Goal: Browse casually

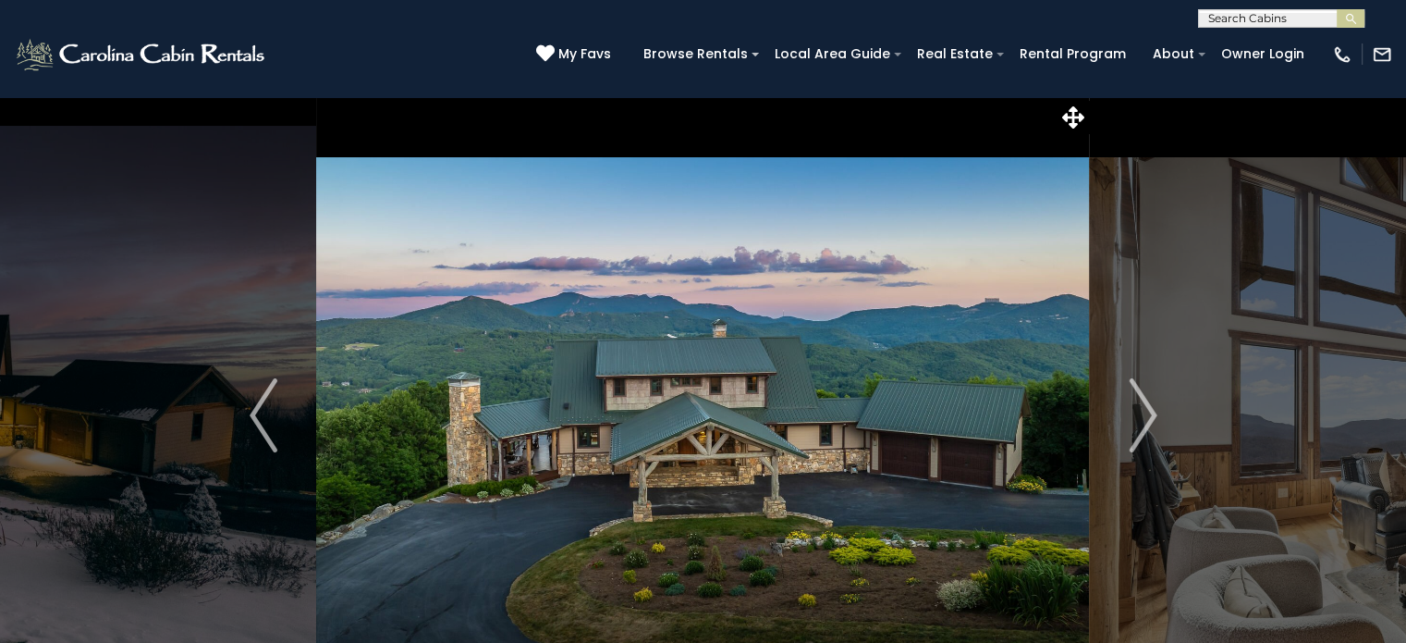
click at [1147, 420] on img "Next" at bounding box center [1143, 415] width 28 height 74
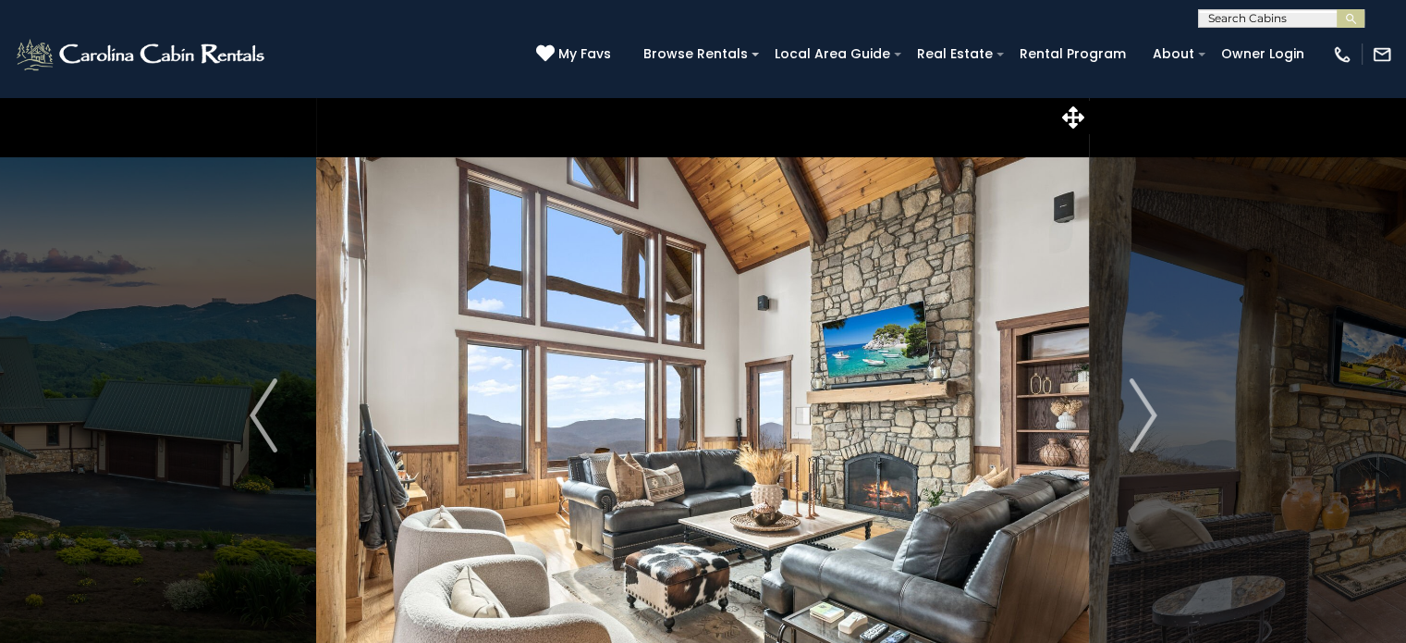
click at [1147, 420] on img "Next" at bounding box center [1143, 415] width 28 height 74
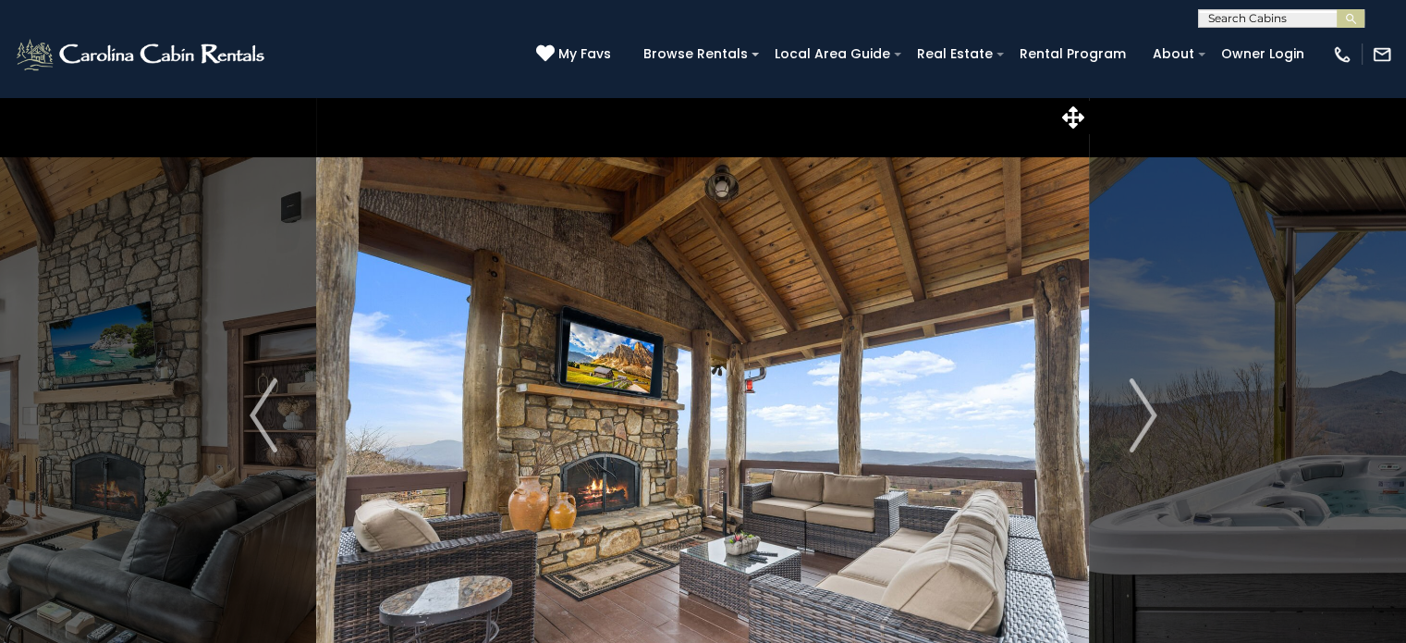
click at [1147, 420] on img "Next" at bounding box center [1143, 415] width 28 height 74
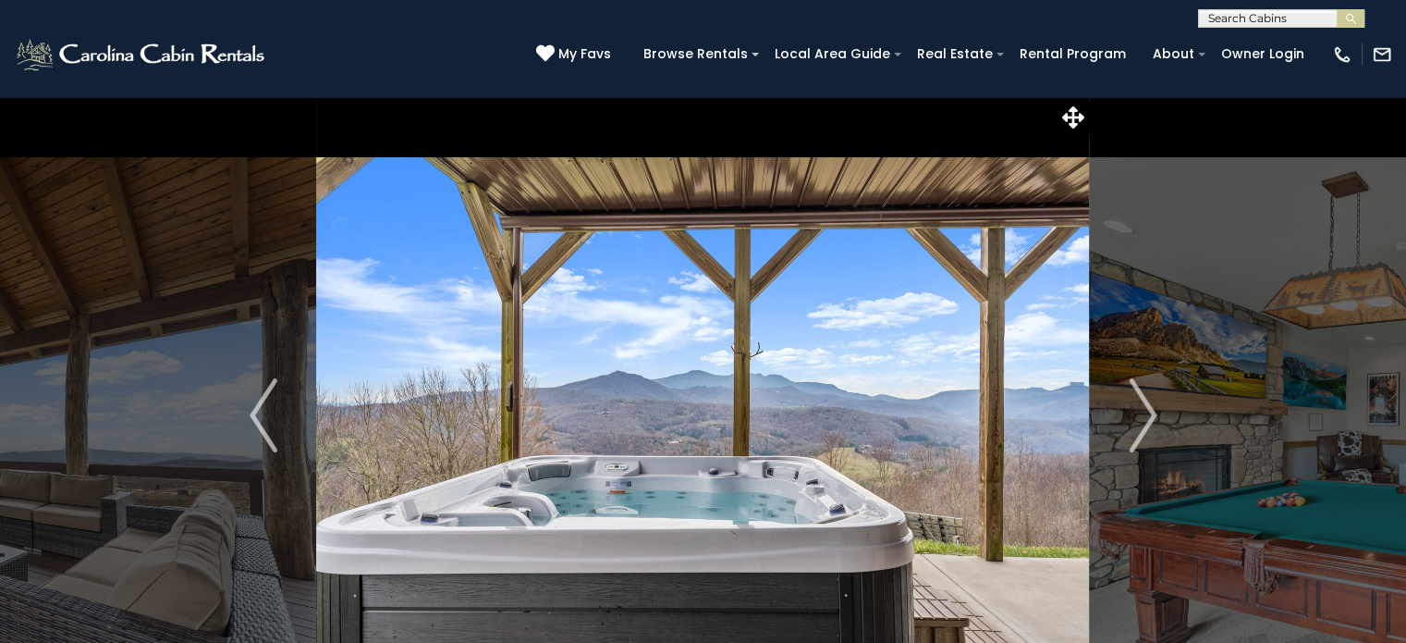
click at [1147, 420] on img "Next" at bounding box center [1143, 415] width 28 height 74
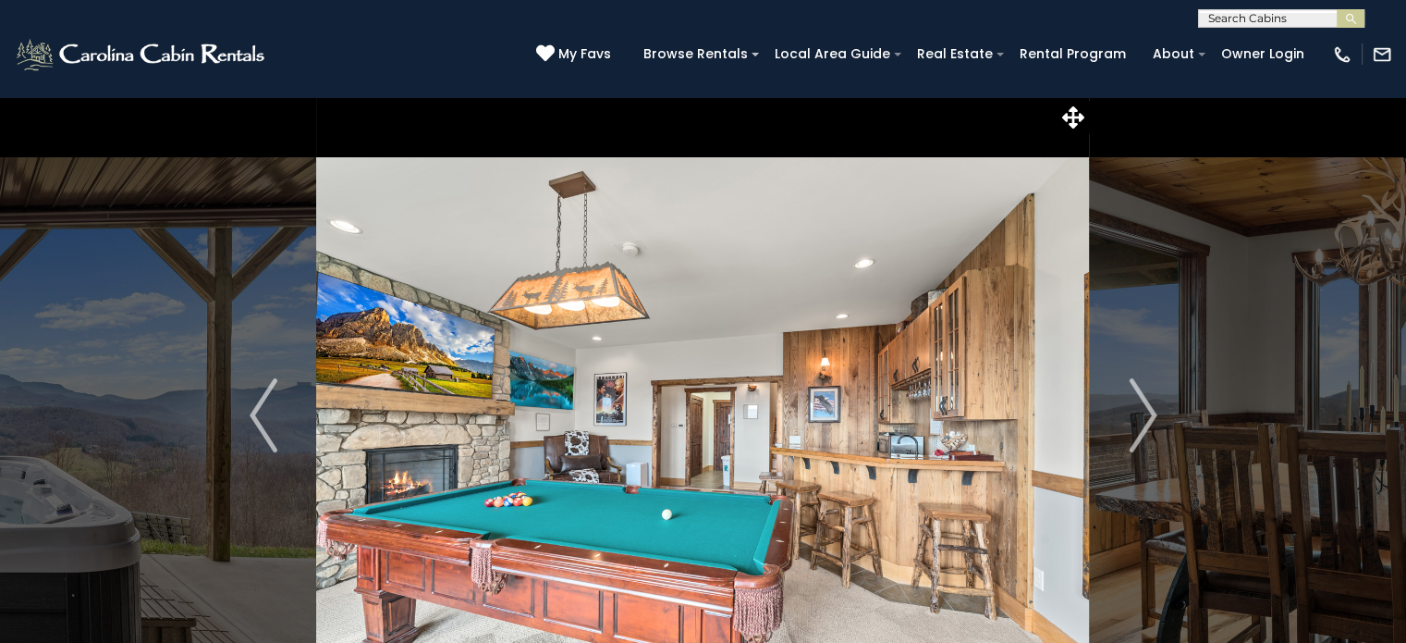
click at [1147, 420] on img "Next" at bounding box center [1143, 415] width 28 height 74
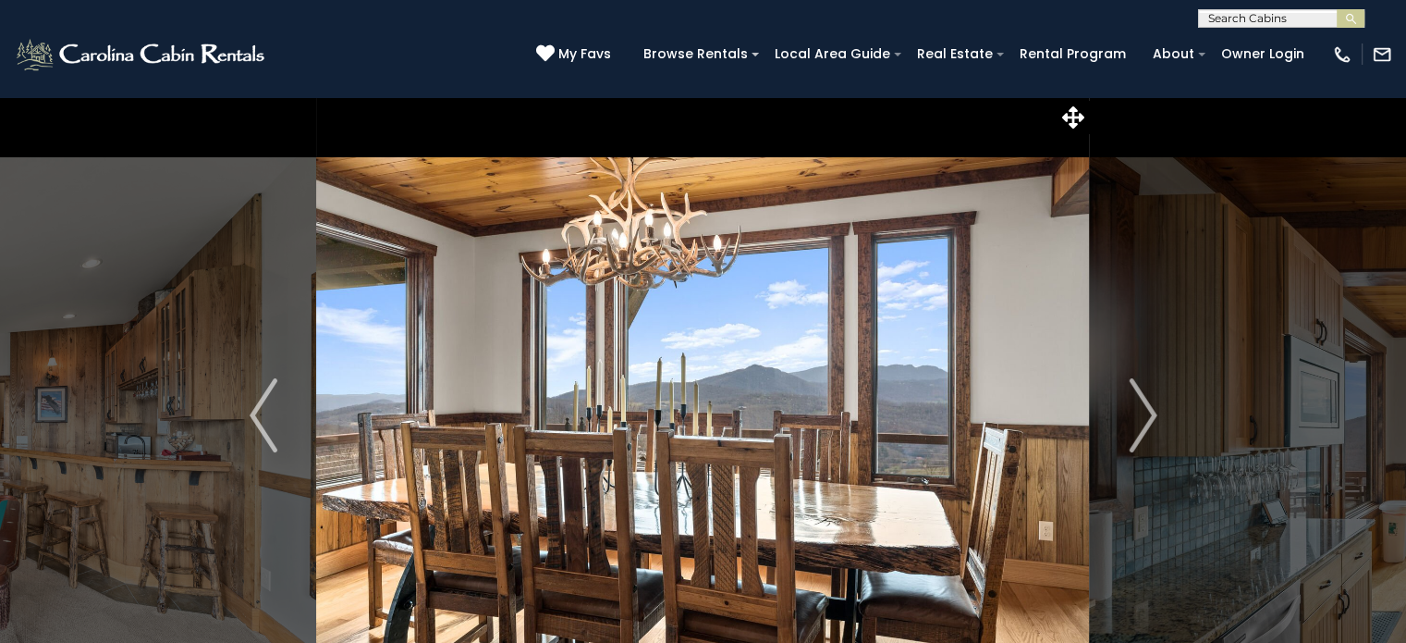
click at [1147, 420] on img "Next" at bounding box center [1143, 415] width 28 height 74
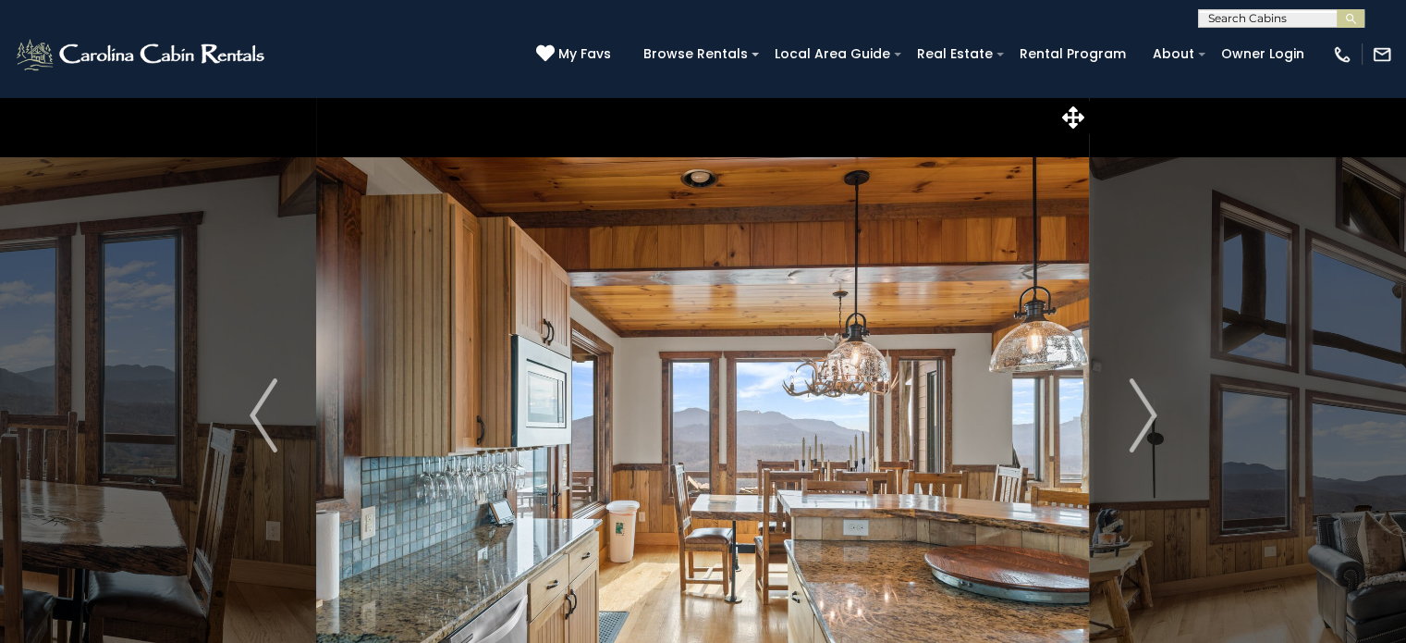
click at [1147, 420] on img "Next" at bounding box center [1143, 415] width 28 height 74
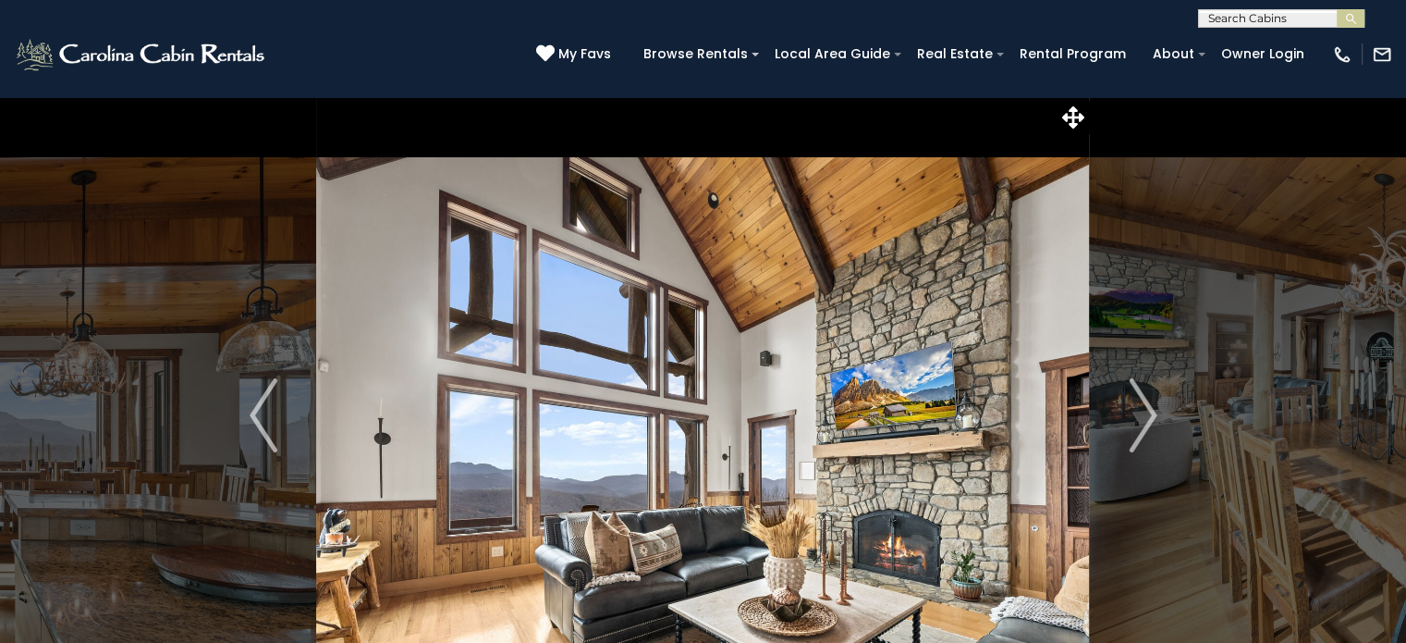
click at [1147, 420] on img "Next" at bounding box center [1143, 415] width 28 height 74
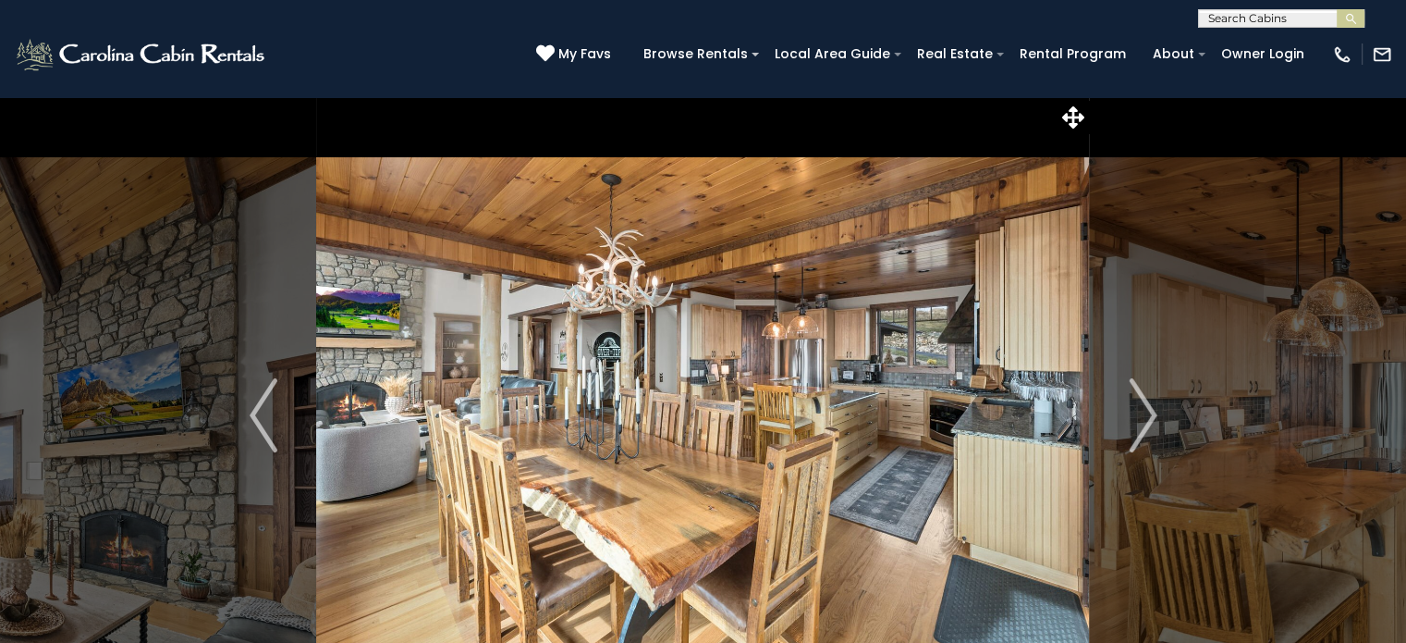
click at [1147, 420] on img "Next" at bounding box center [1143, 415] width 28 height 74
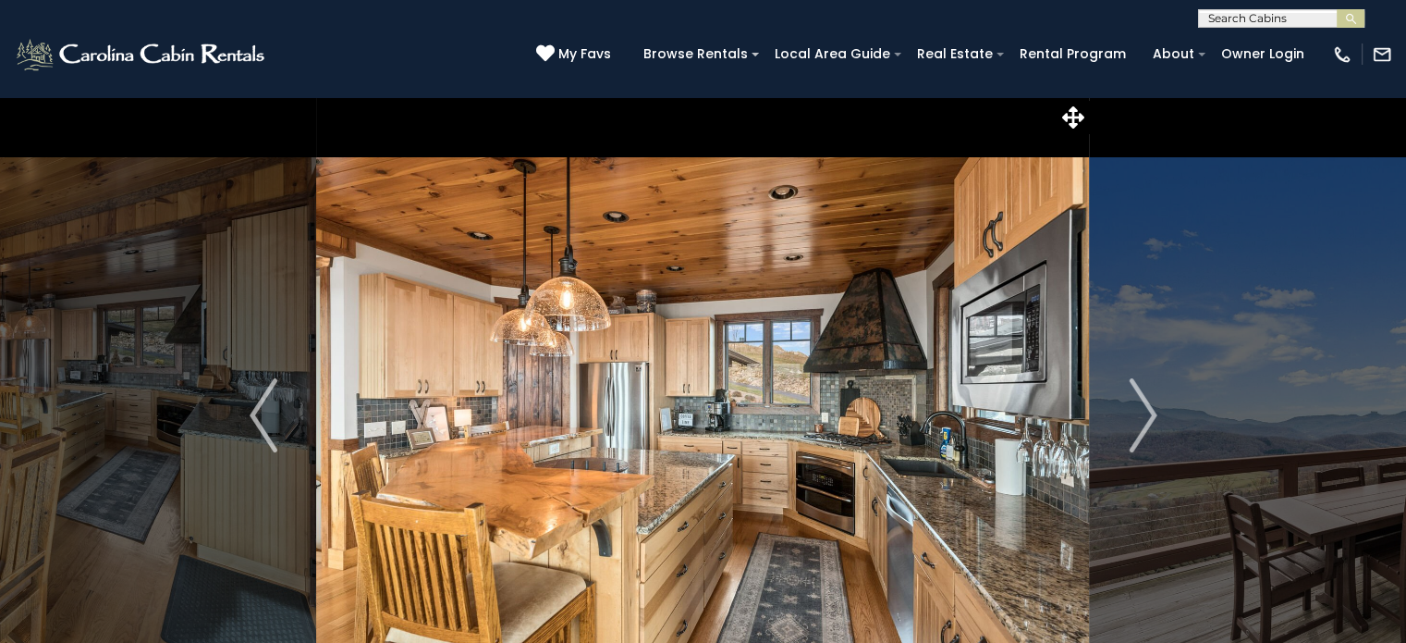
click at [1147, 420] on img "Next" at bounding box center [1143, 415] width 28 height 74
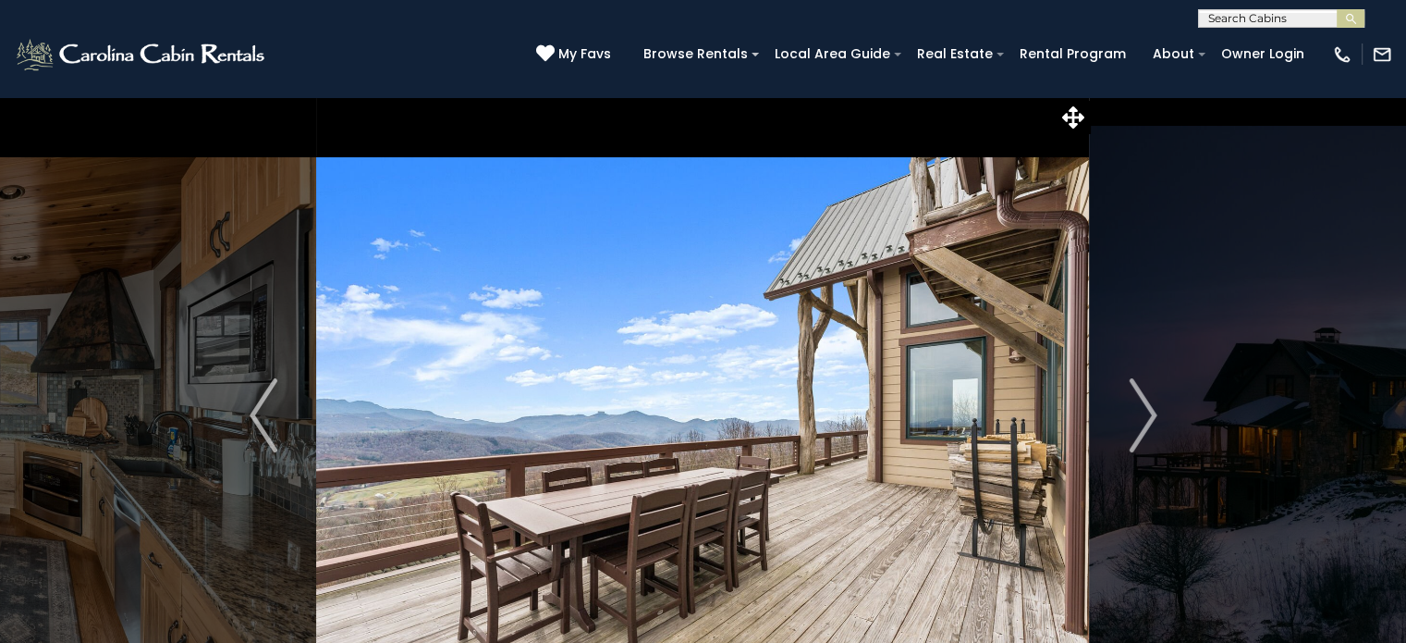
click at [1147, 420] on img "Next" at bounding box center [1143, 415] width 28 height 74
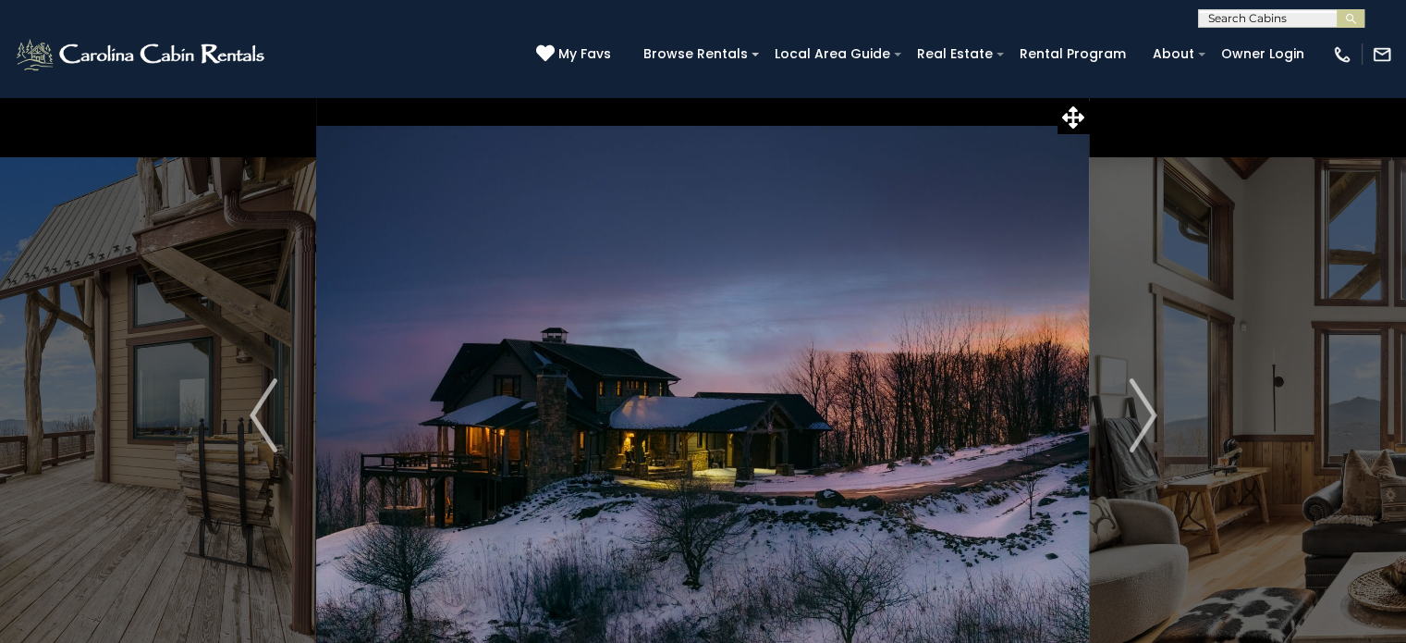
click at [1147, 420] on img "Next" at bounding box center [1143, 415] width 28 height 74
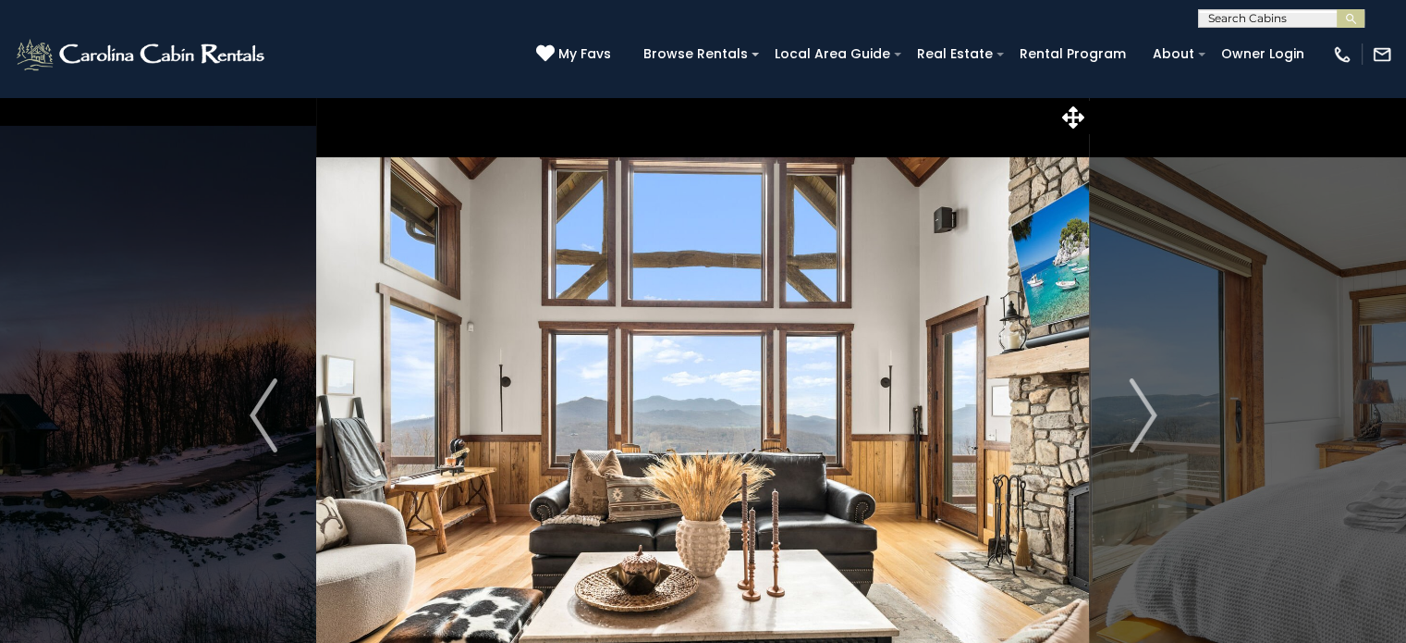
click at [1147, 420] on img "Next" at bounding box center [1143, 415] width 28 height 74
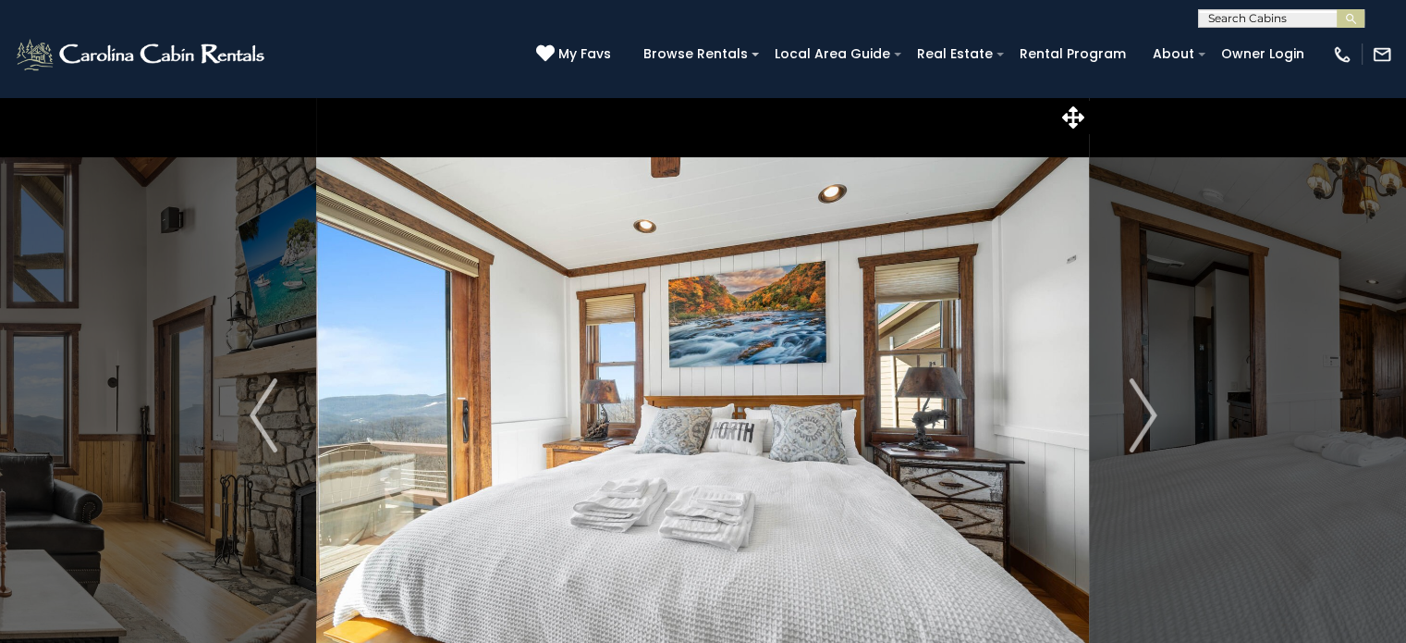
click at [1147, 420] on img "Next" at bounding box center [1143, 415] width 28 height 74
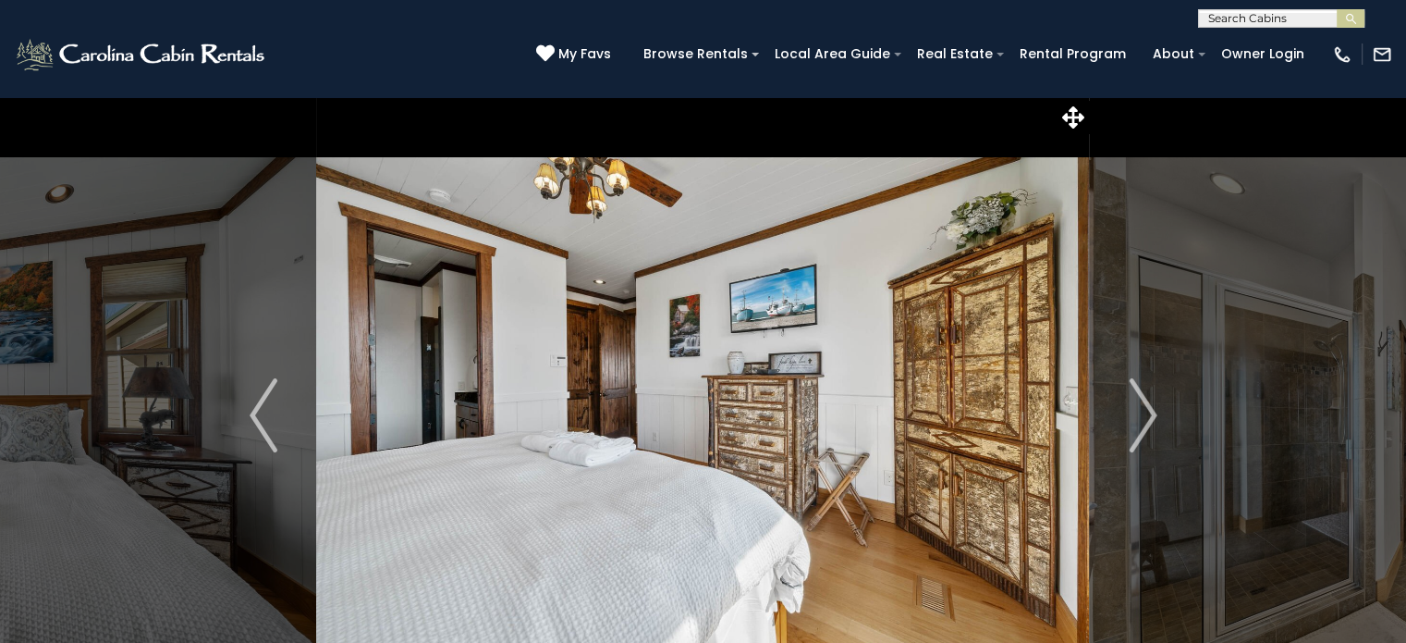
click at [1147, 420] on img "Next" at bounding box center [1143, 415] width 28 height 74
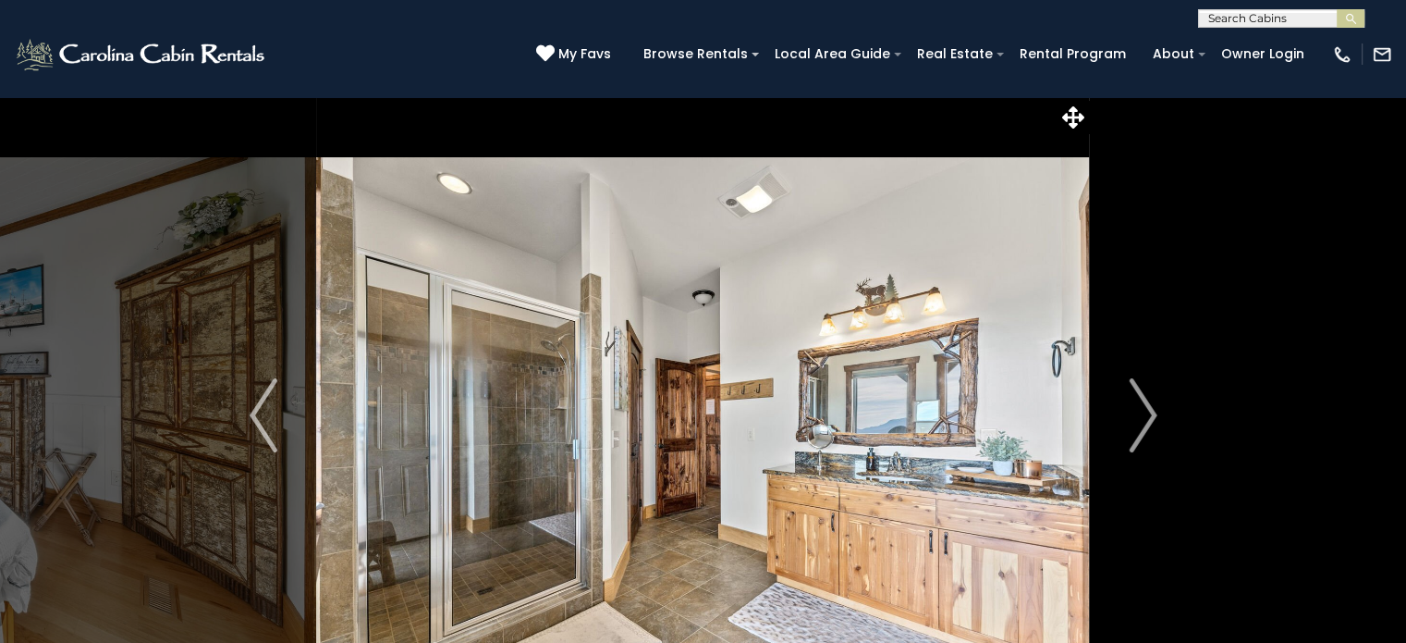
click at [1147, 420] on img "Next" at bounding box center [1143, 415] width 28 height 74
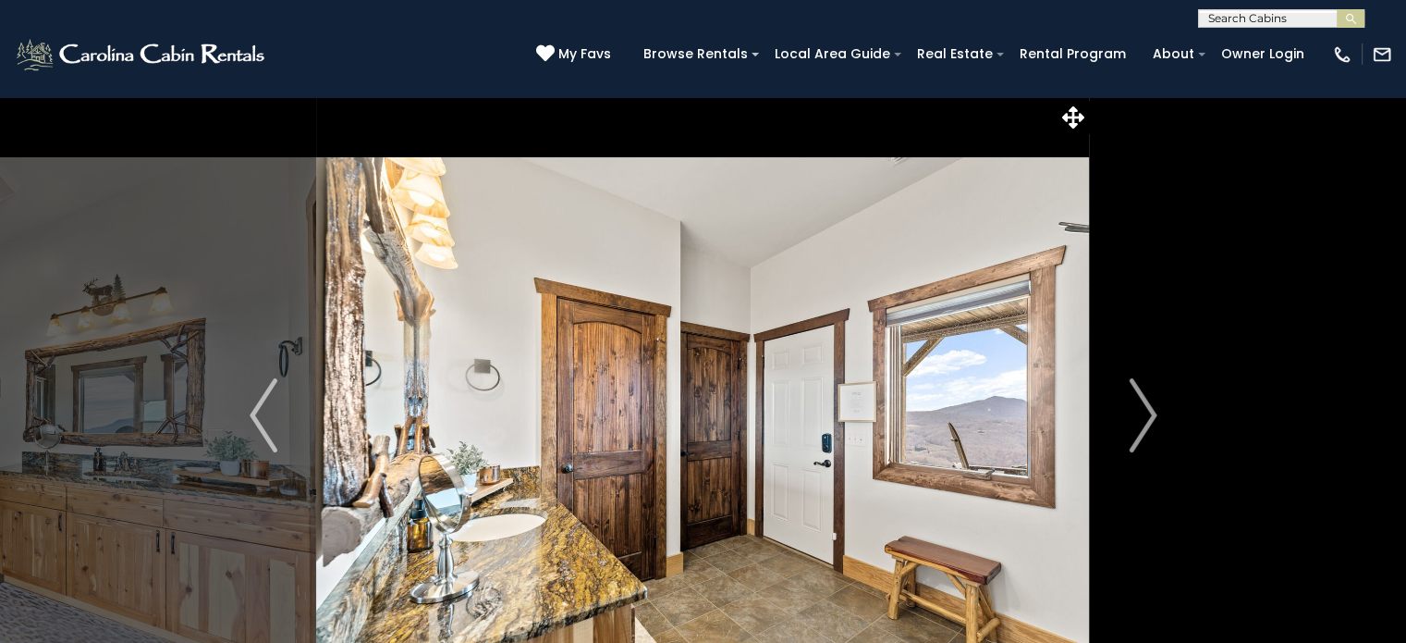
click at [1147, 420] on img "Next" at bounding box center [1143, 415] width 28 height 74
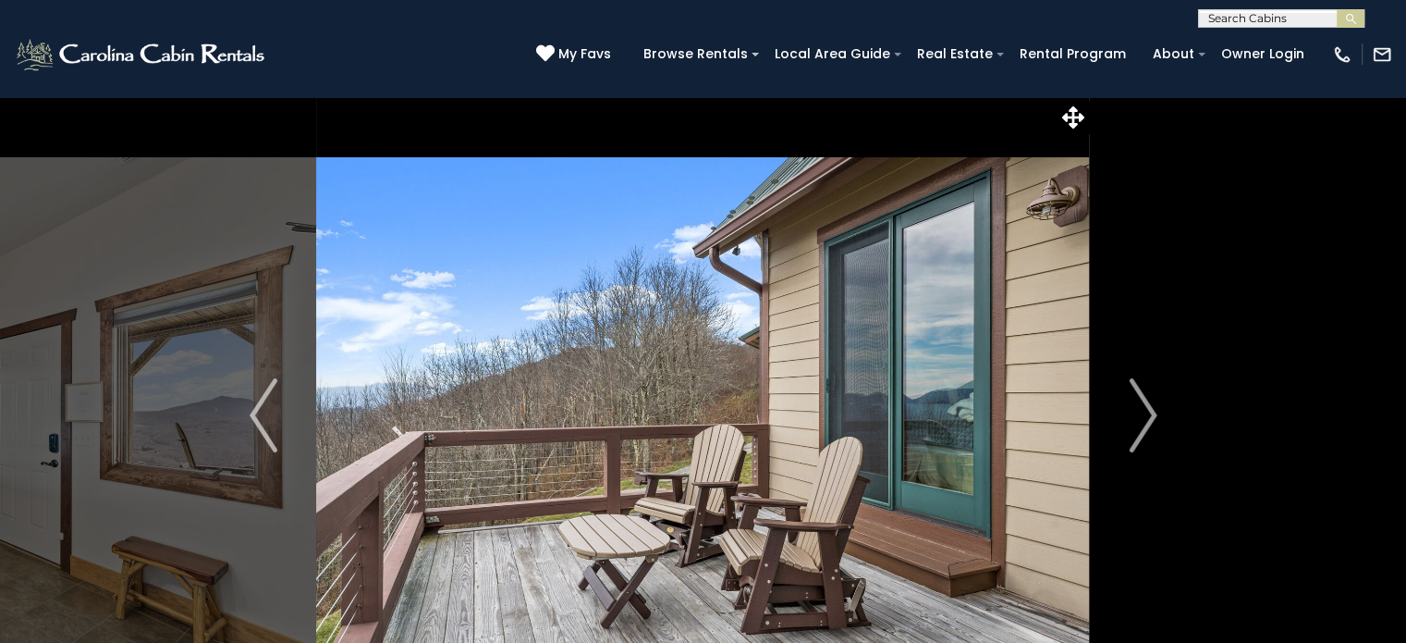
click at [1147, 420] on img "Next" at bounding box center [1143, 415] width 28 height 74
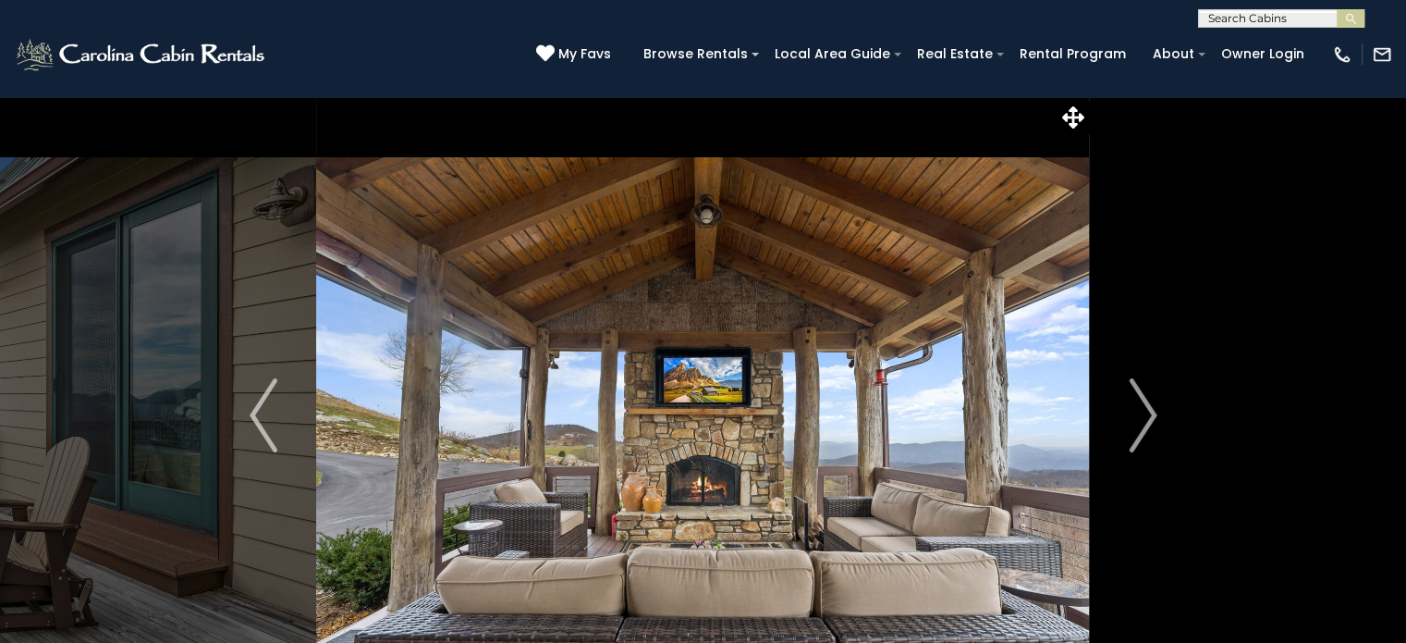
click at [1147, 420] on img "Next" at bounding box center [1143, 415] width 28 height 74
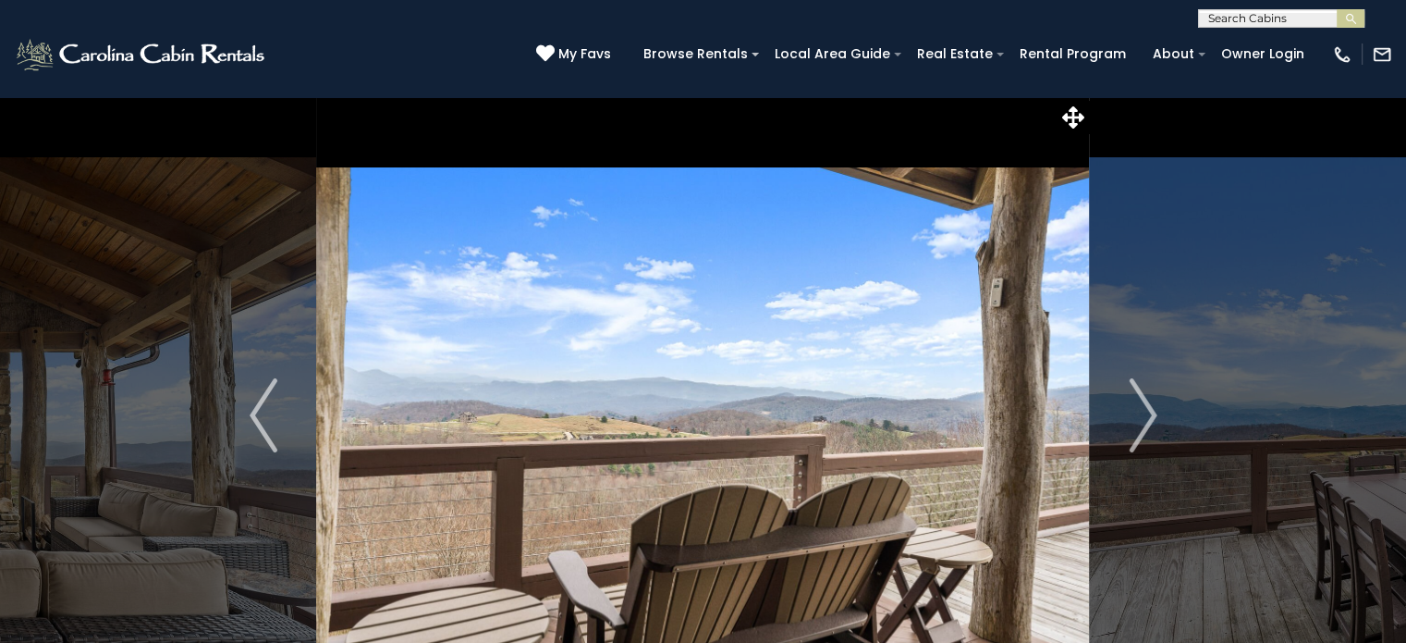
click at [1147, 420] on img "Next" at bounding box center [1143, 415] width 28 height 74
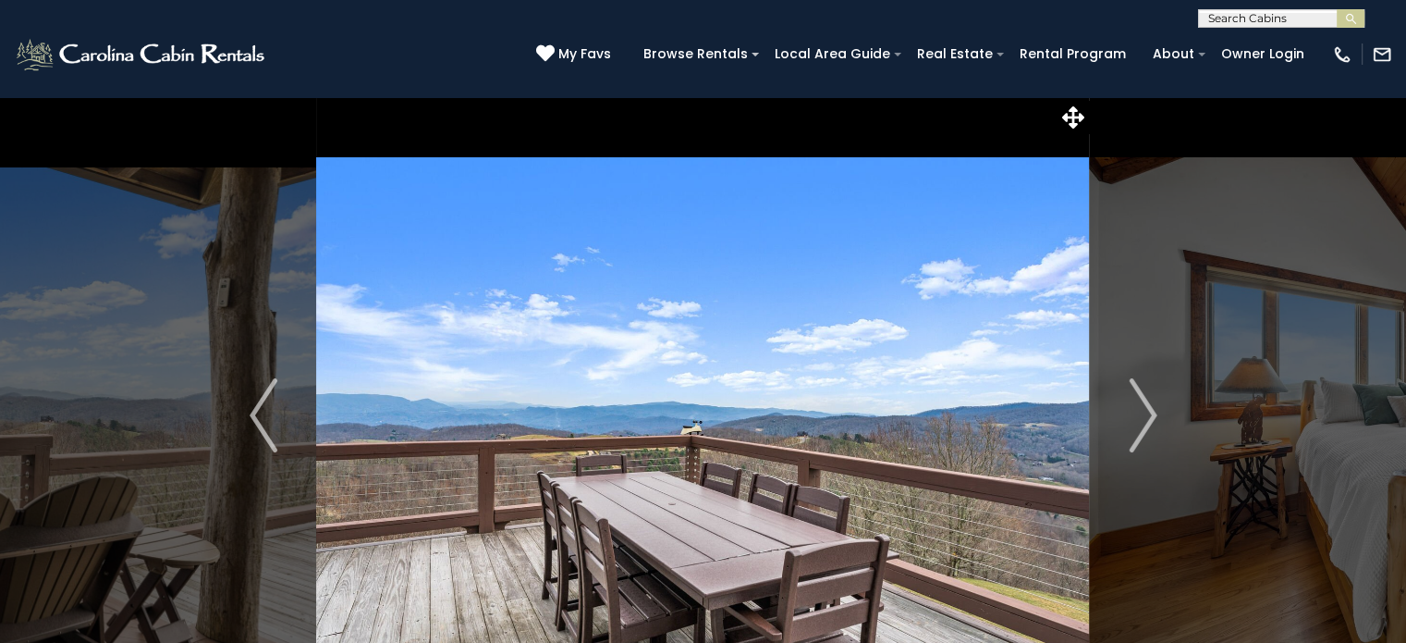
click at [1147, 420] on img "Next" at bounding box center [1143, 415] width 28 height 74
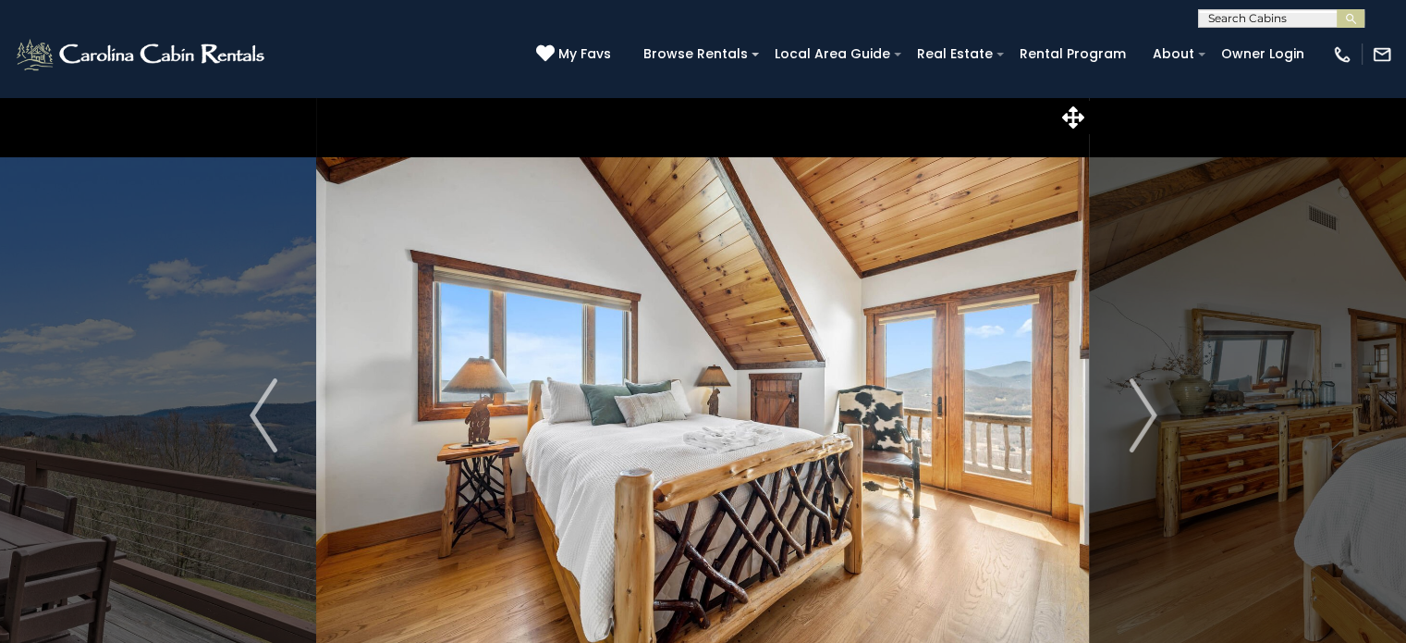
click at [1147, 420] on img "Next" at bounding box center [1143, 415] width 28 height 74
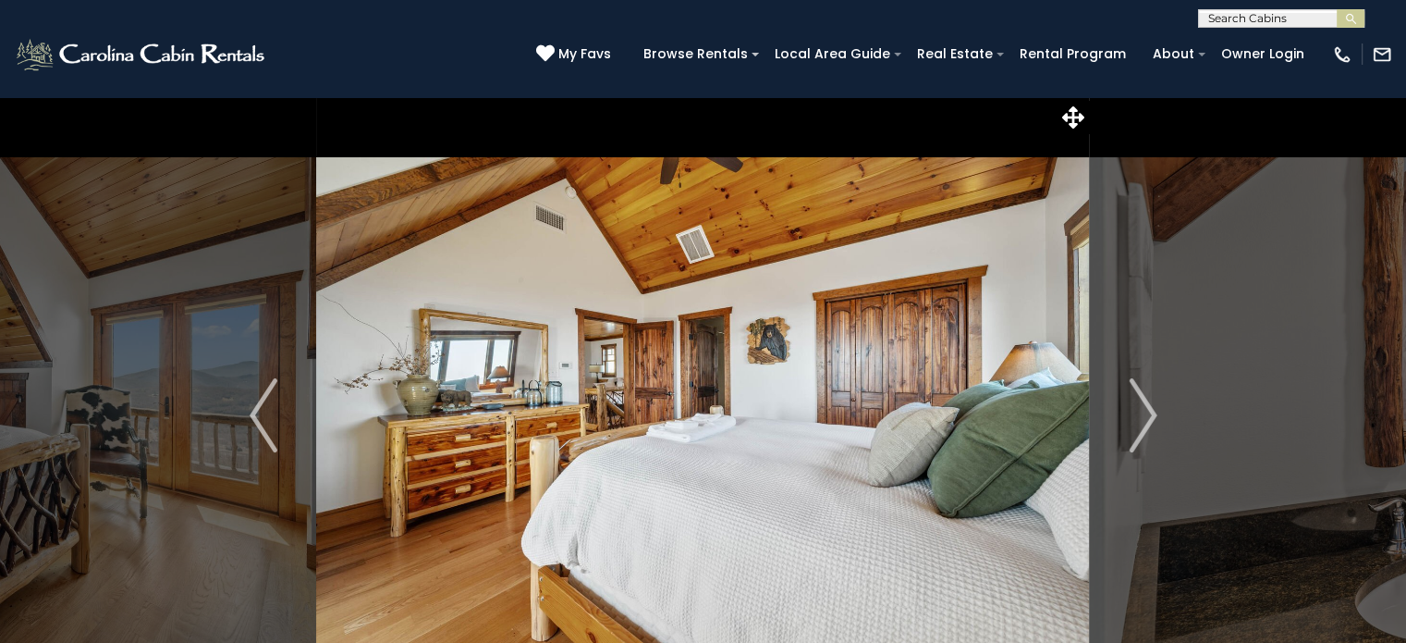
click at [1147, 420] on img "Next" at bounding box center [1143, 415] width 28 height 74
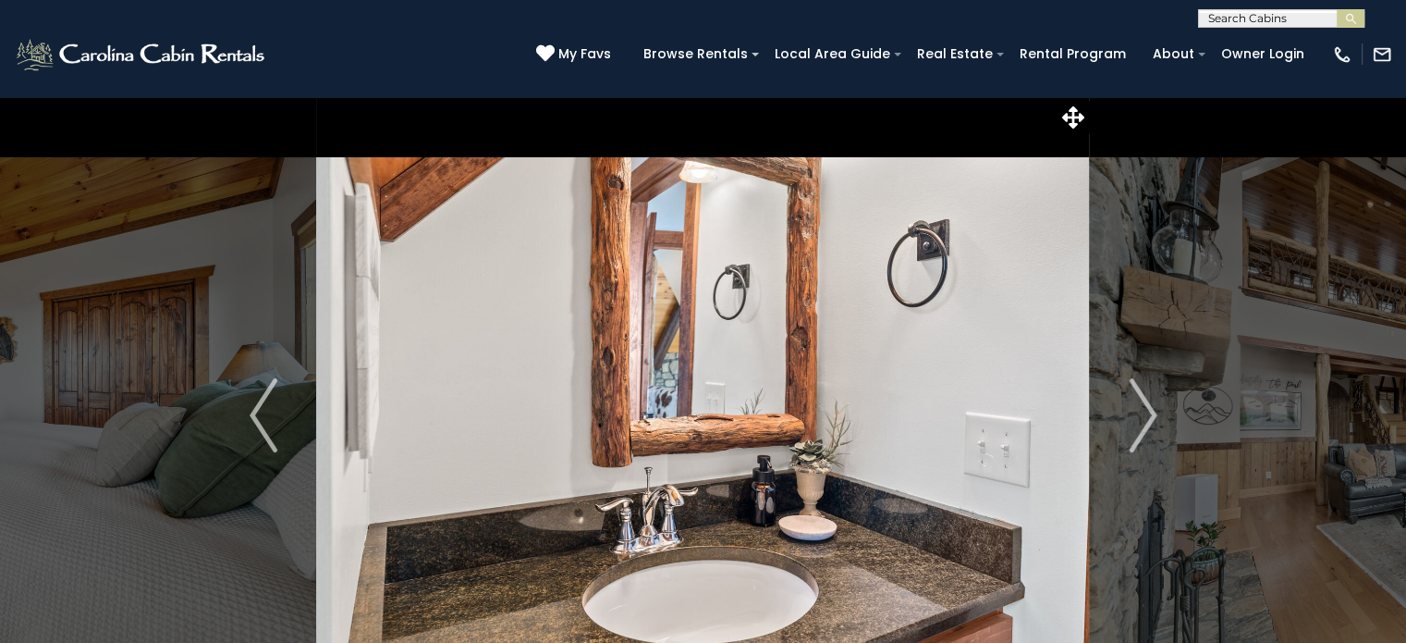
click at [1147, 420] on img "Next" at bounding box center [1143, 415] width 28 height 74
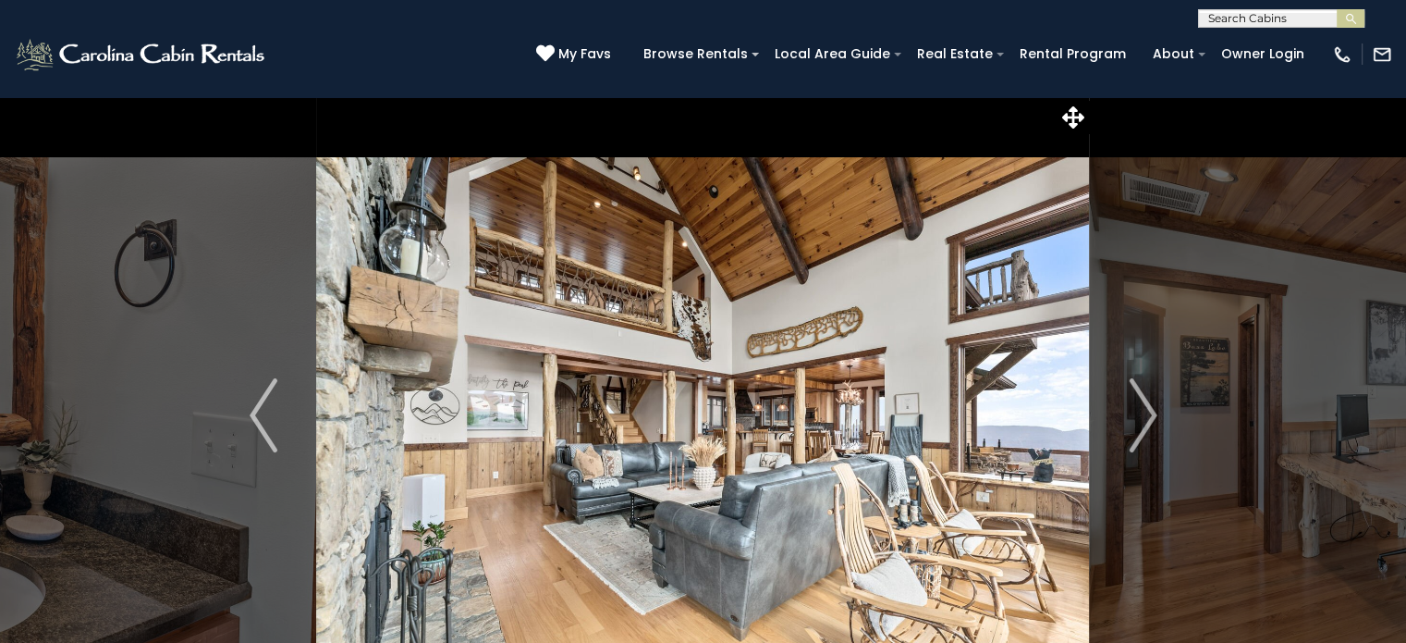
click at [1147, 420] on img "Next" at bounding box center [1143, 415] width 28 height 74
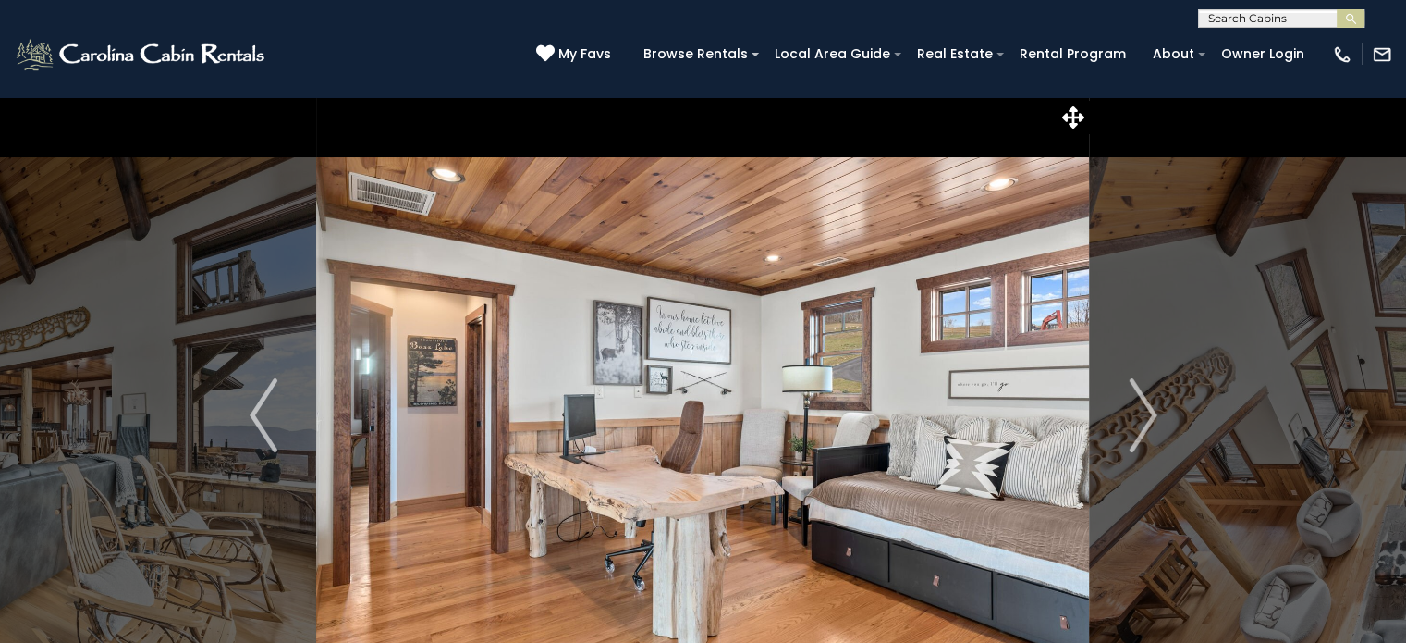
click at [1147, 420] on img "Next" at bounding box center [1143, 415] width 28 height 74
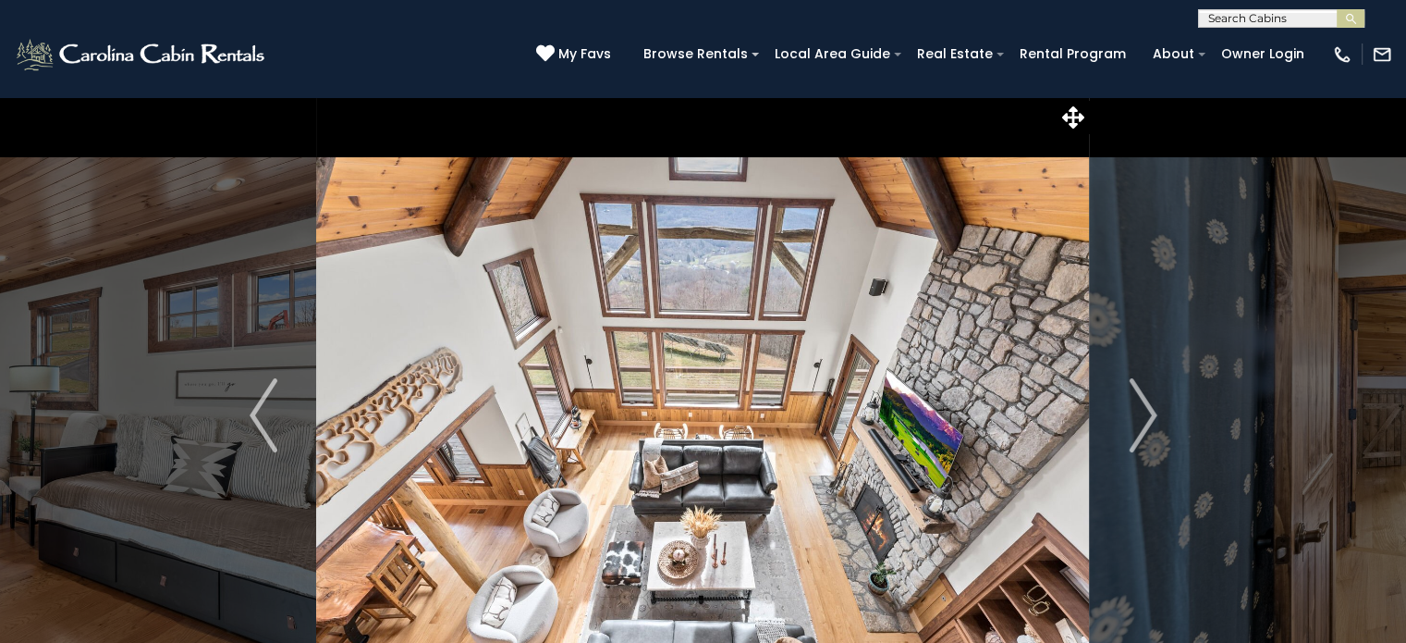
click at [1147, 420] on img "Next" at bounding box center [1143, 415] width 28 height 74
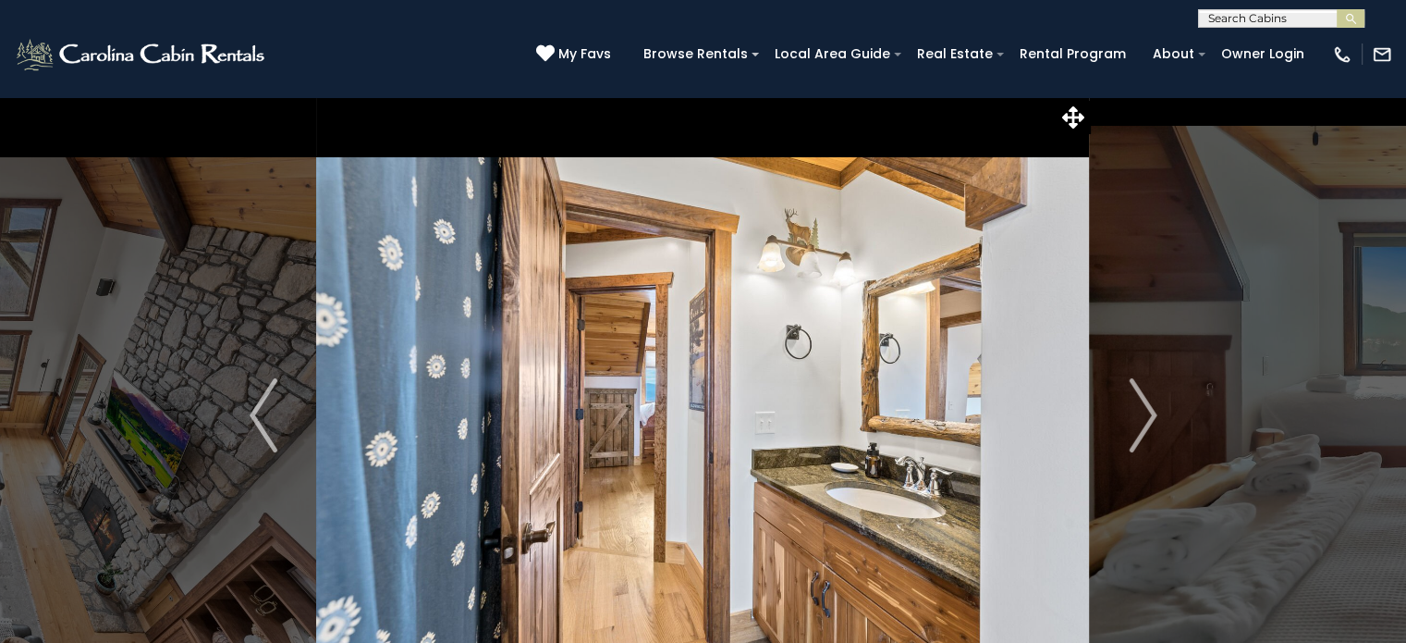
click at [1147, 420] on img "Next" at bounding box center [1143, 415] width 28 height 74
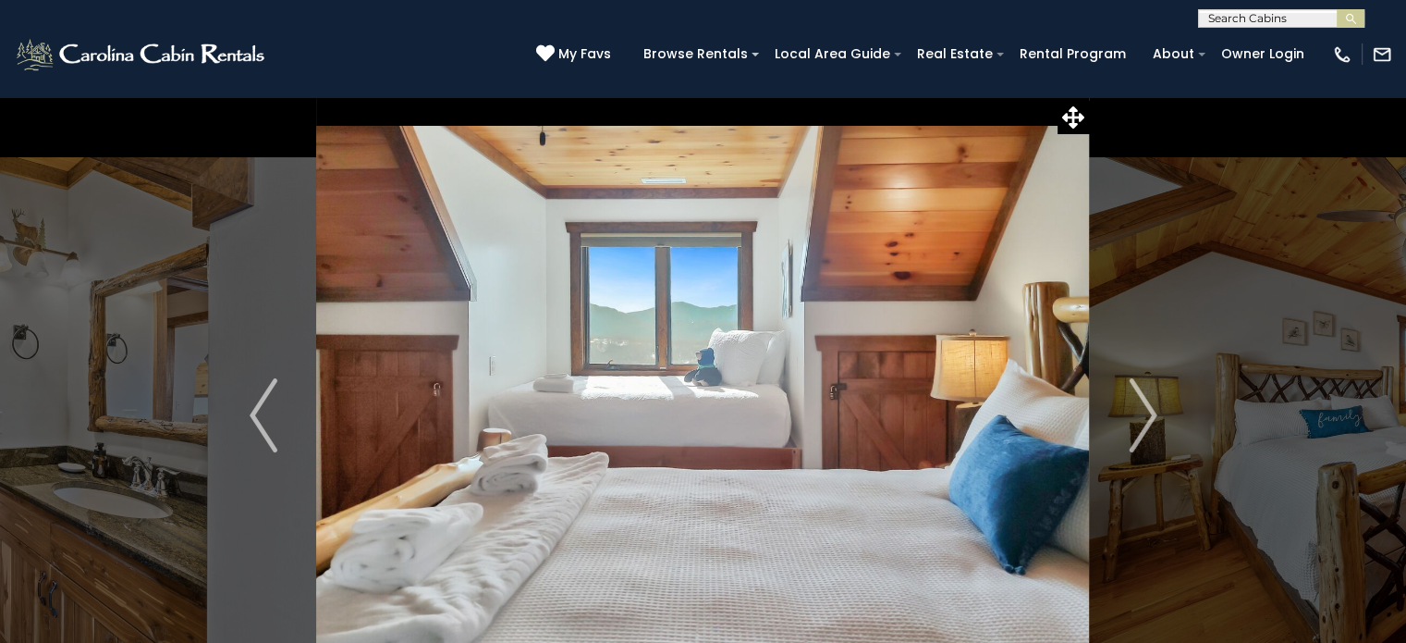
click at [1147, 420] on img "Next" at bounding box center [1143, 415] width 28 height 74
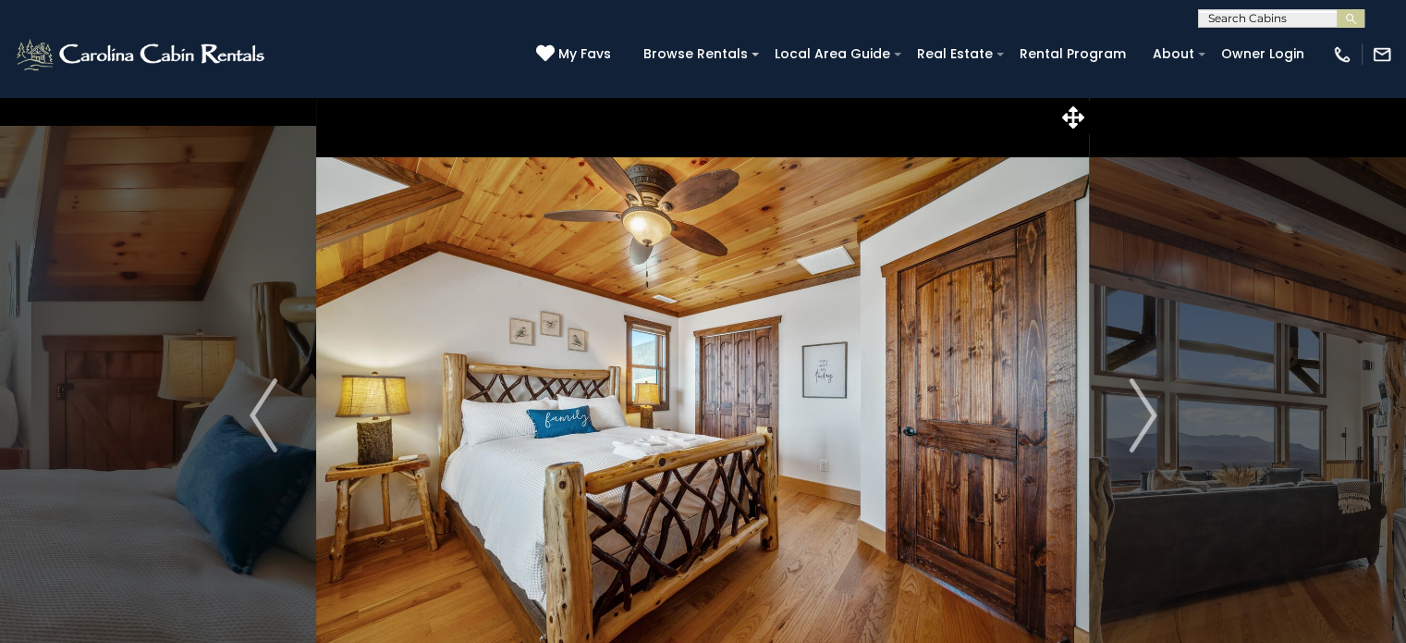
click at [1147, 410] on img "Next" at bounding box center [1143, 415] width 28 height 74
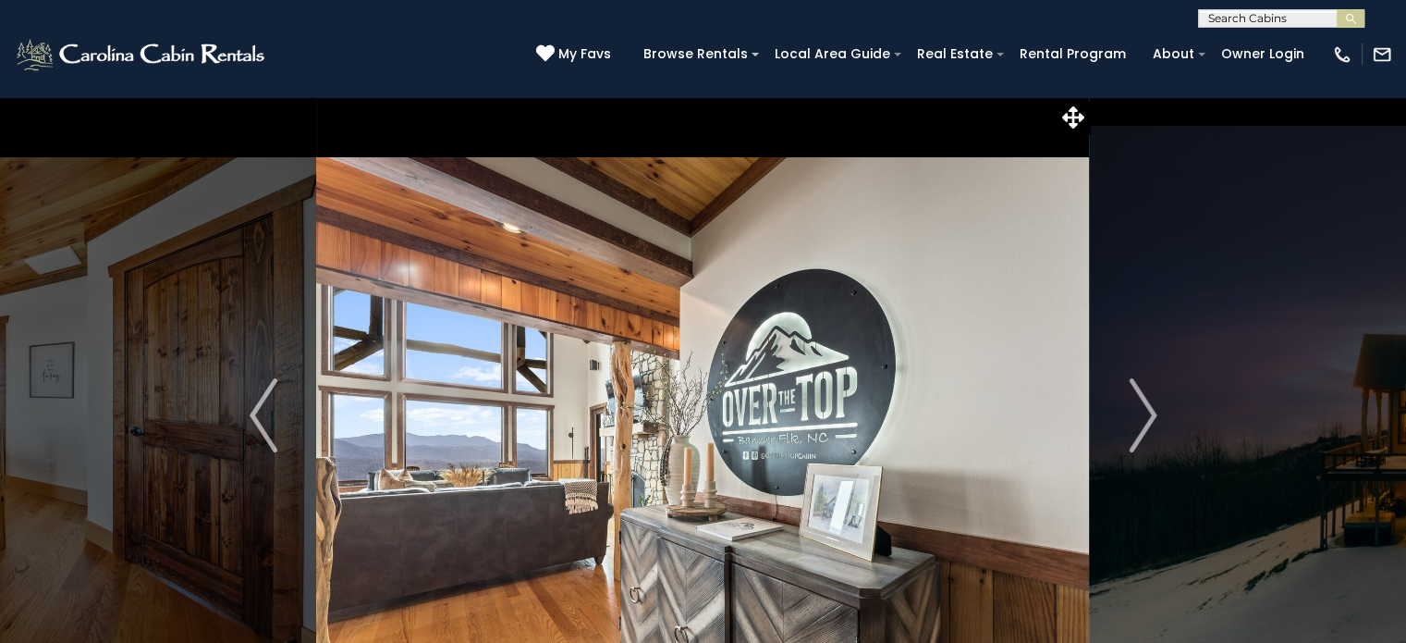
click at [1147, 410] on img "Next" at bounding box center [1143, 415] width 28 height 74
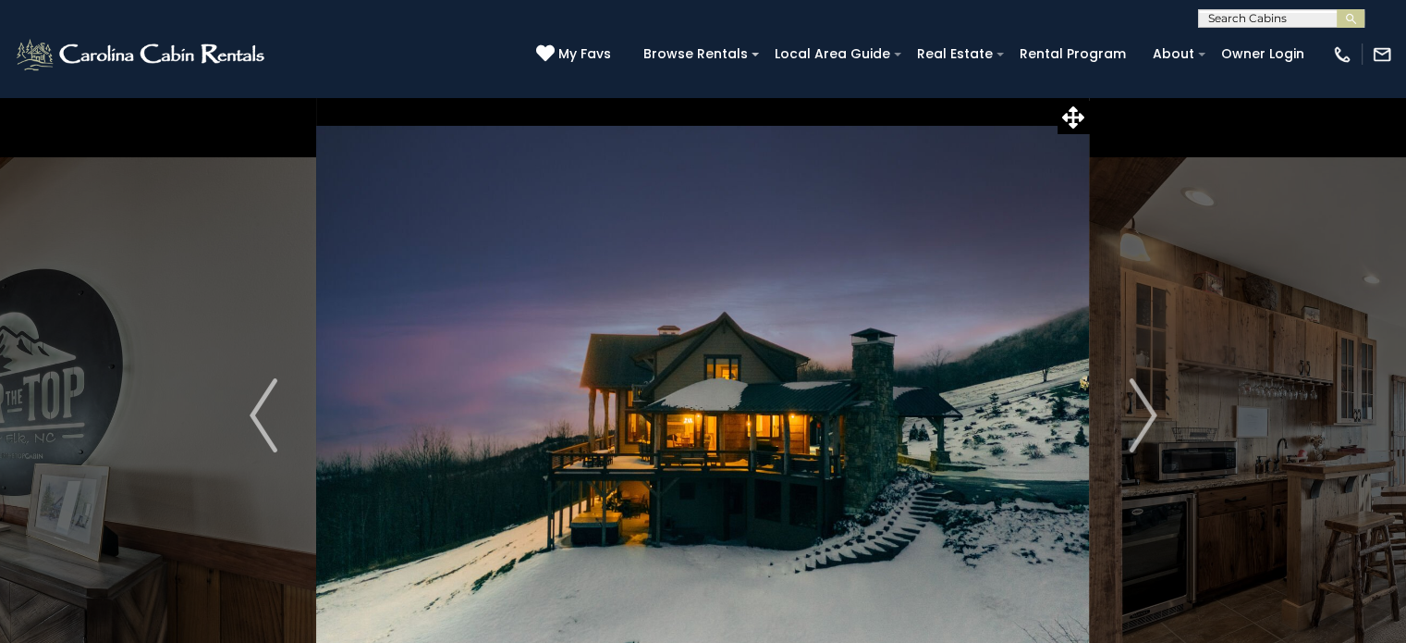
click at [1147, 410] on img "Next" at bounding box center [1143, 415] width 28 height 74
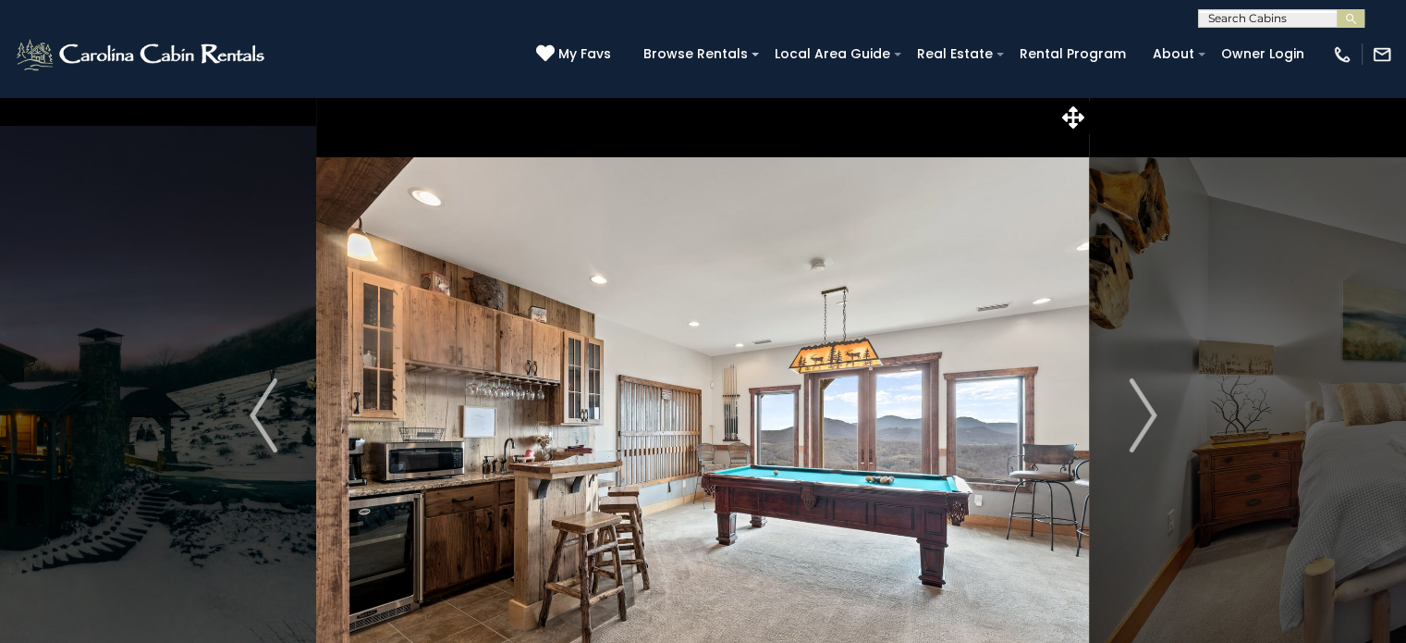
click at [1147, 410] on img "Next" at bounding box center [1143, 415] width 28 height 74
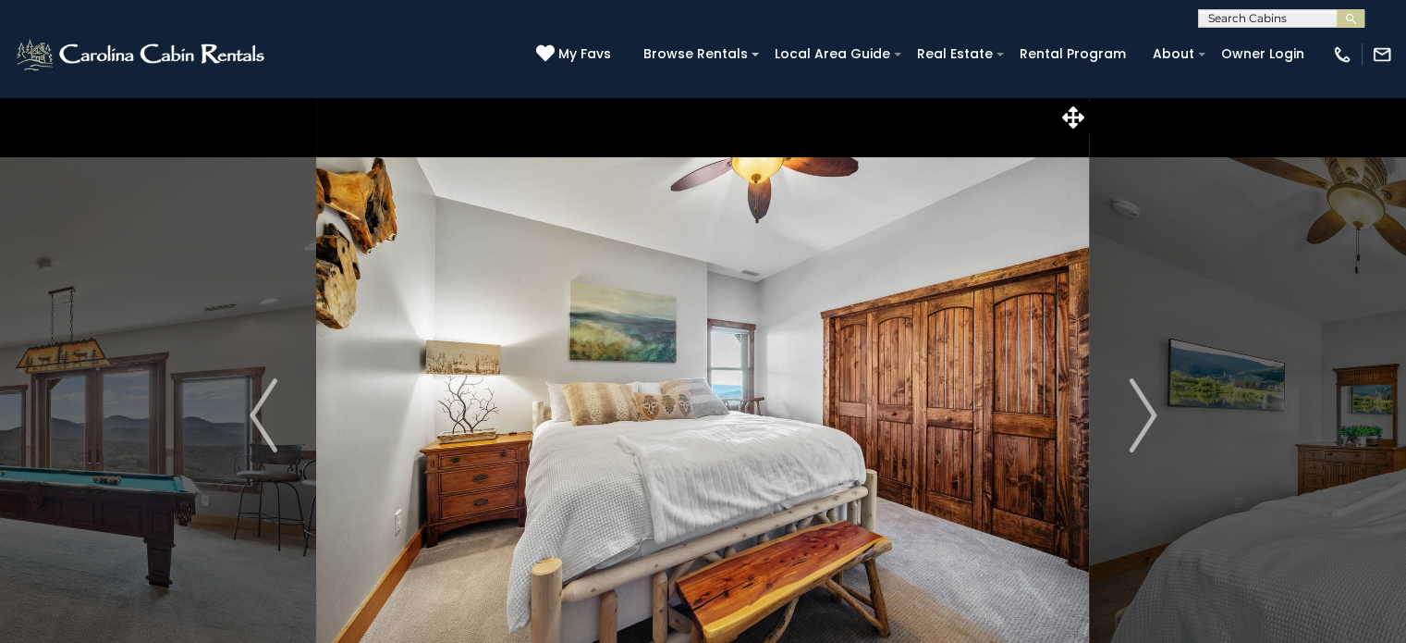
click at [1147, 410] on img "Next" at bounding box center [1143, 415] width 28 height 74
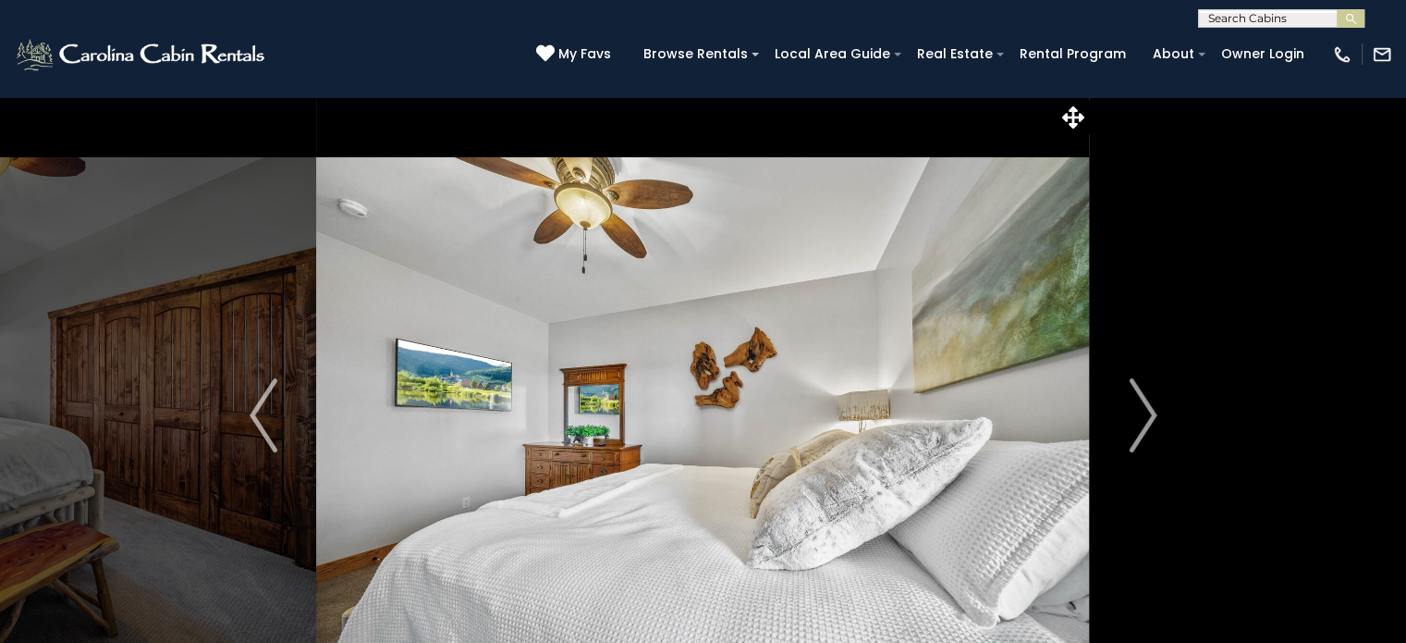
click at [1147, 410] on img "Next" at bounding box center [1143, 415] width 28 height 74
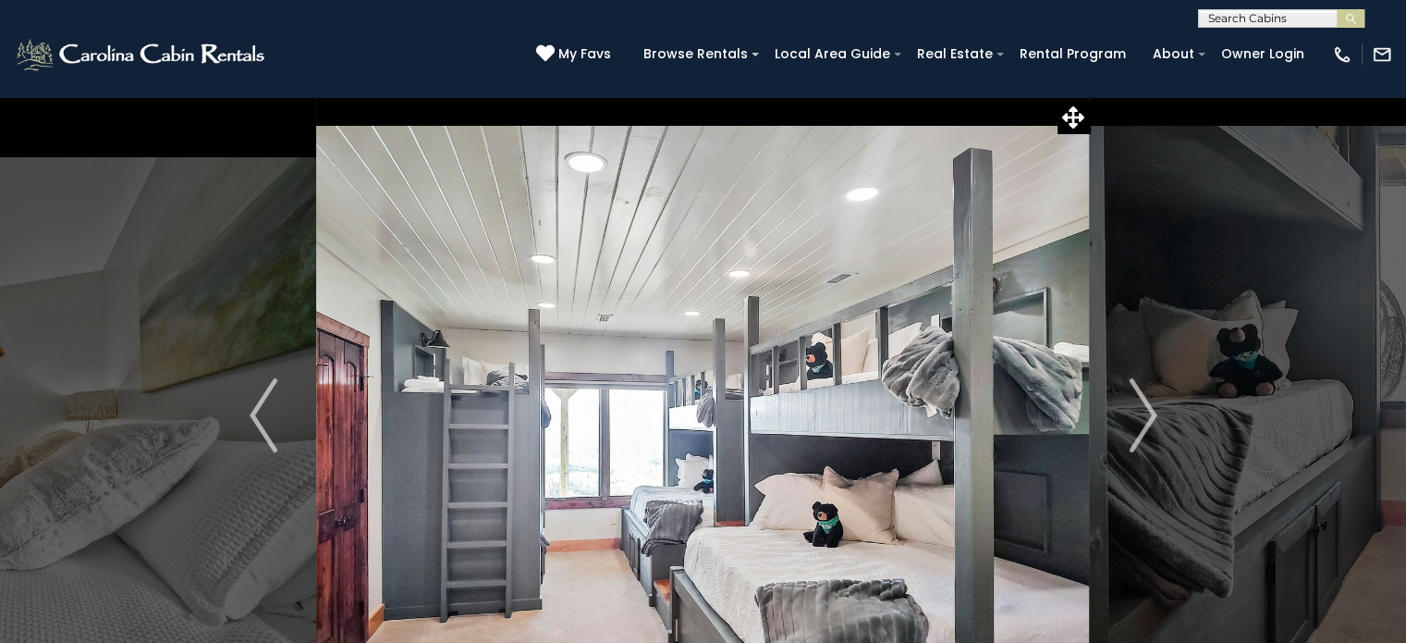
click at [1147, 410] on img "Next" at bounding box center [1143, 415] width 28 height 74
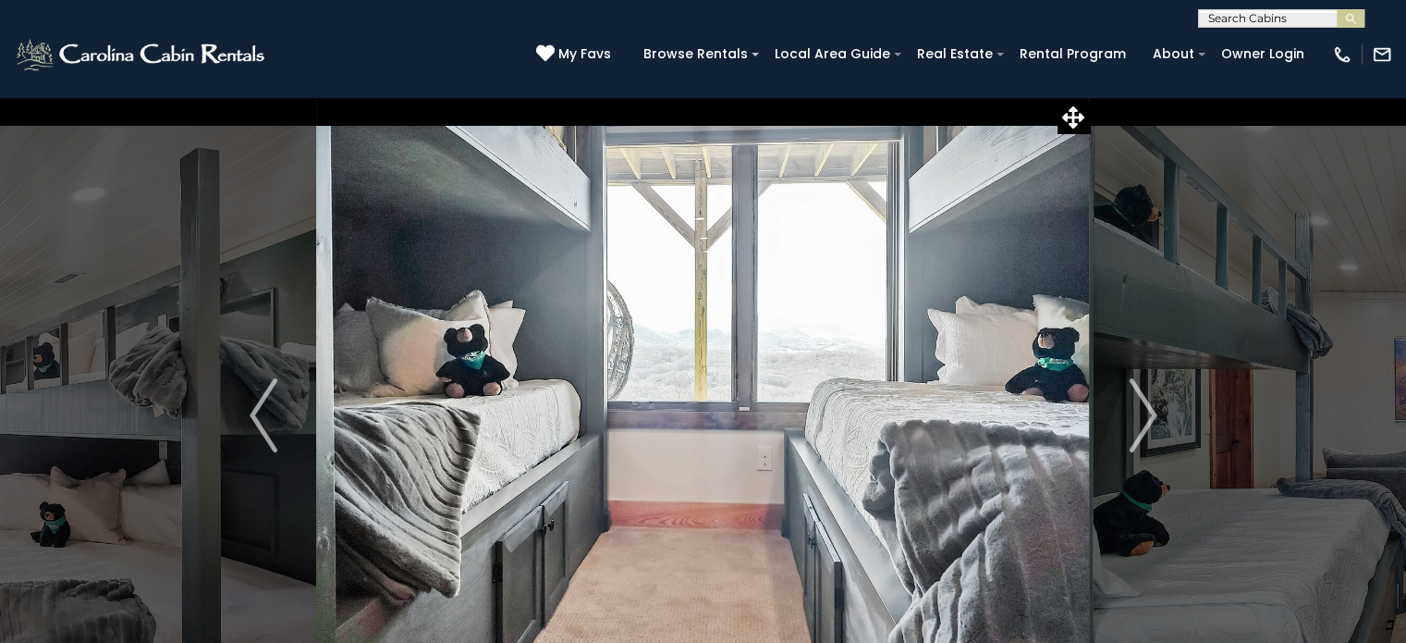
click at [1147, 410] on img "Next" at bounding box center [1143, 415] width 28 height 74
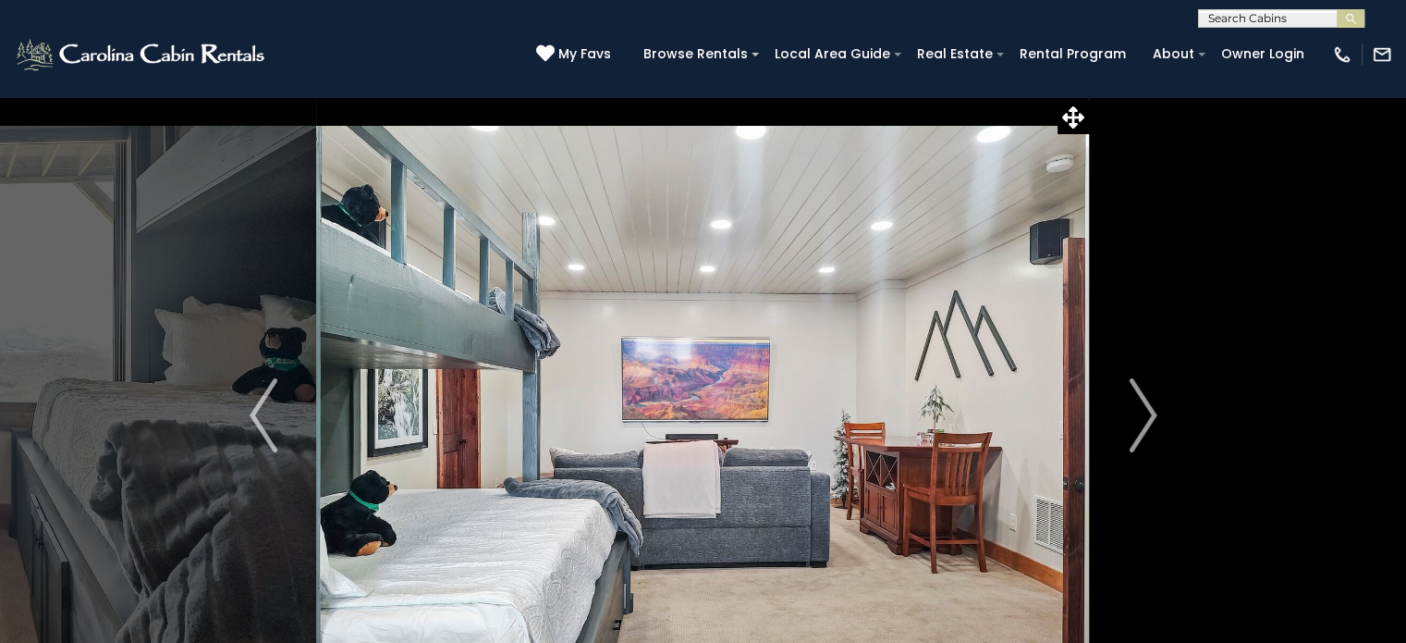
click at [1147, 410] on img "Next" at bounding box center [1143, 415] width 28 height 74
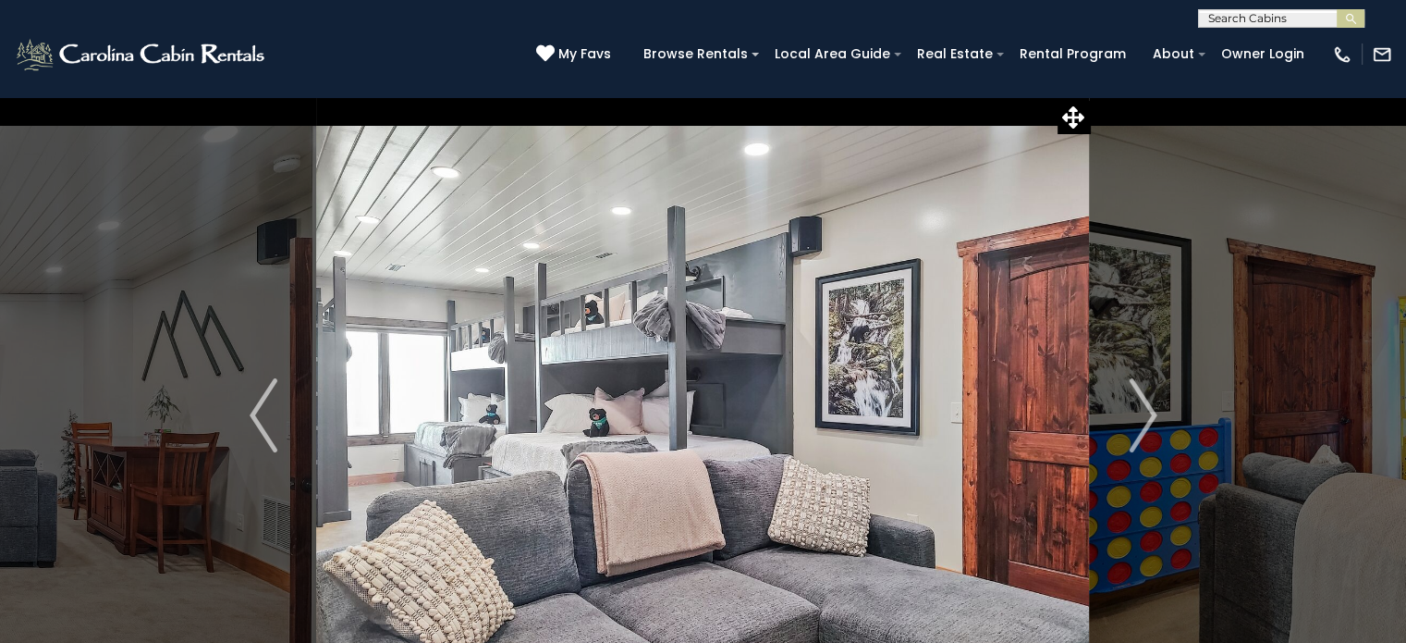
click at [1147, 410] on img "Next" at bounding box center [1143, 415] width 28 height 74
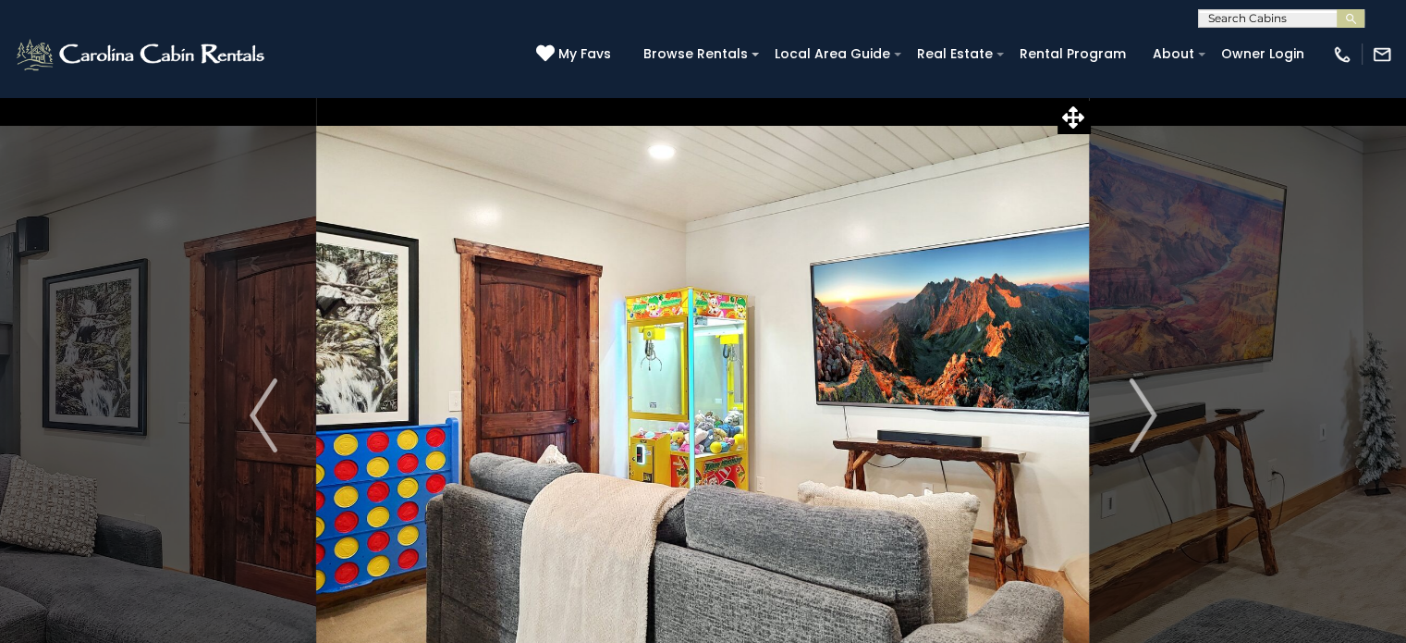
click at [1153, 412] on img "Next" at bounding box center [1143, 415] width 28 height 74
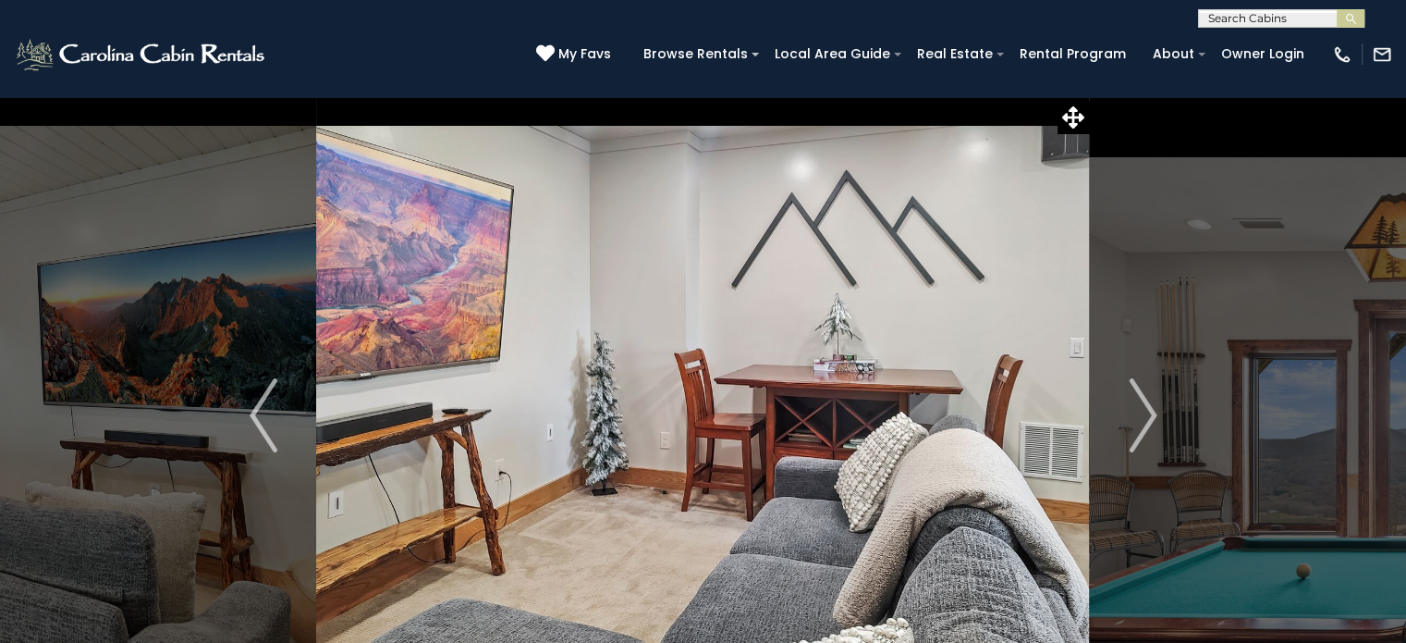
click at [1153, 412] on img "Next" at bounding box center [1143, 415] width 28 height 74
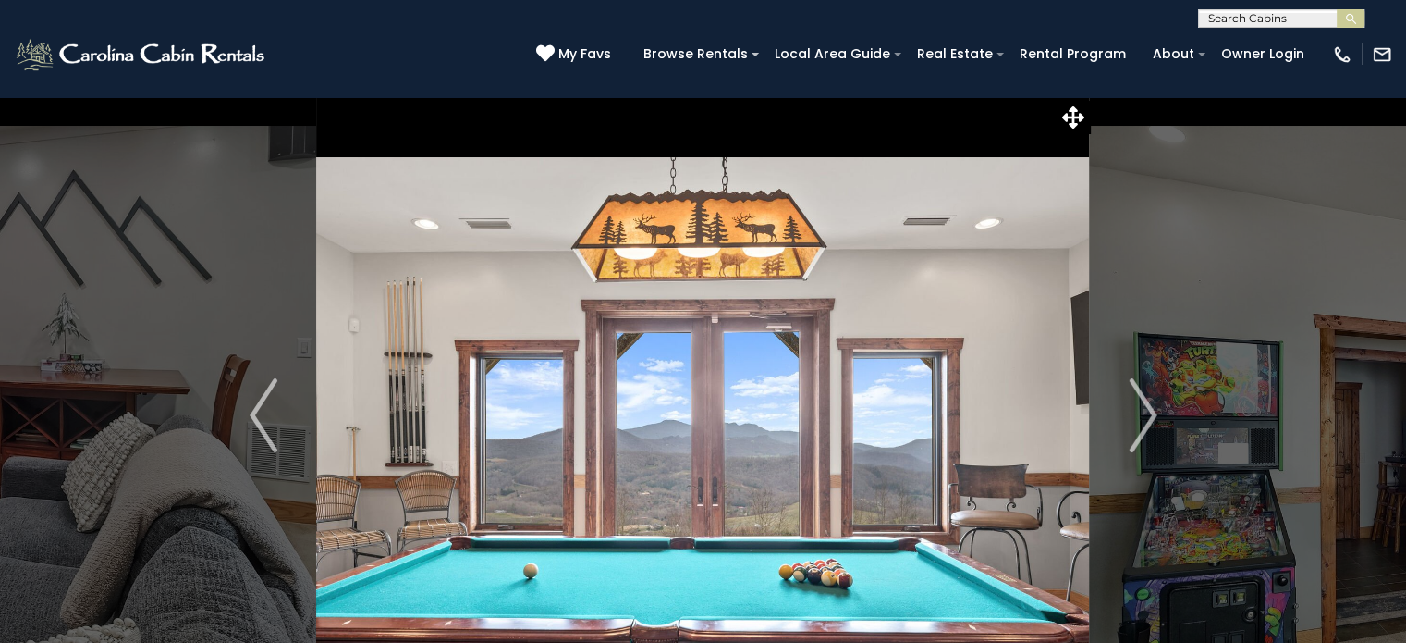
click at [1153, 412] on img "Next" at bounding box center [1143, 415] width 28 height 74
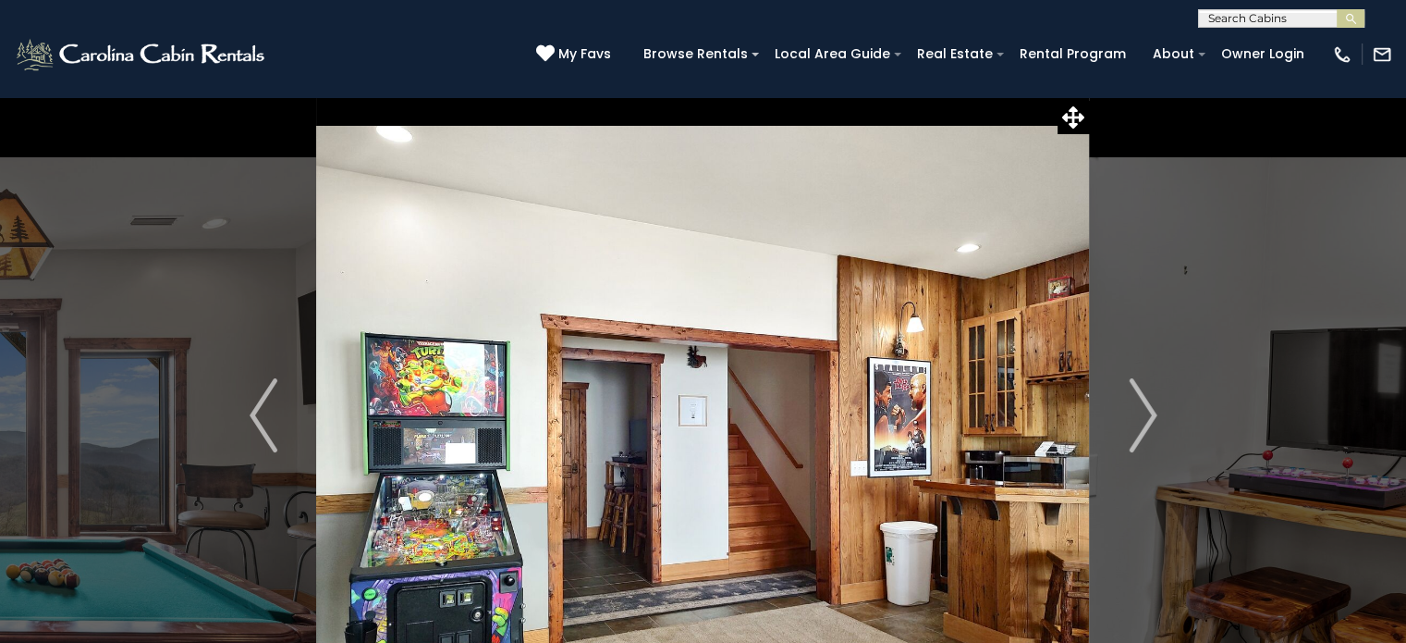
click at [1153, 412] on img "Next" at bounding box center [1143, 415] width 28 height 74
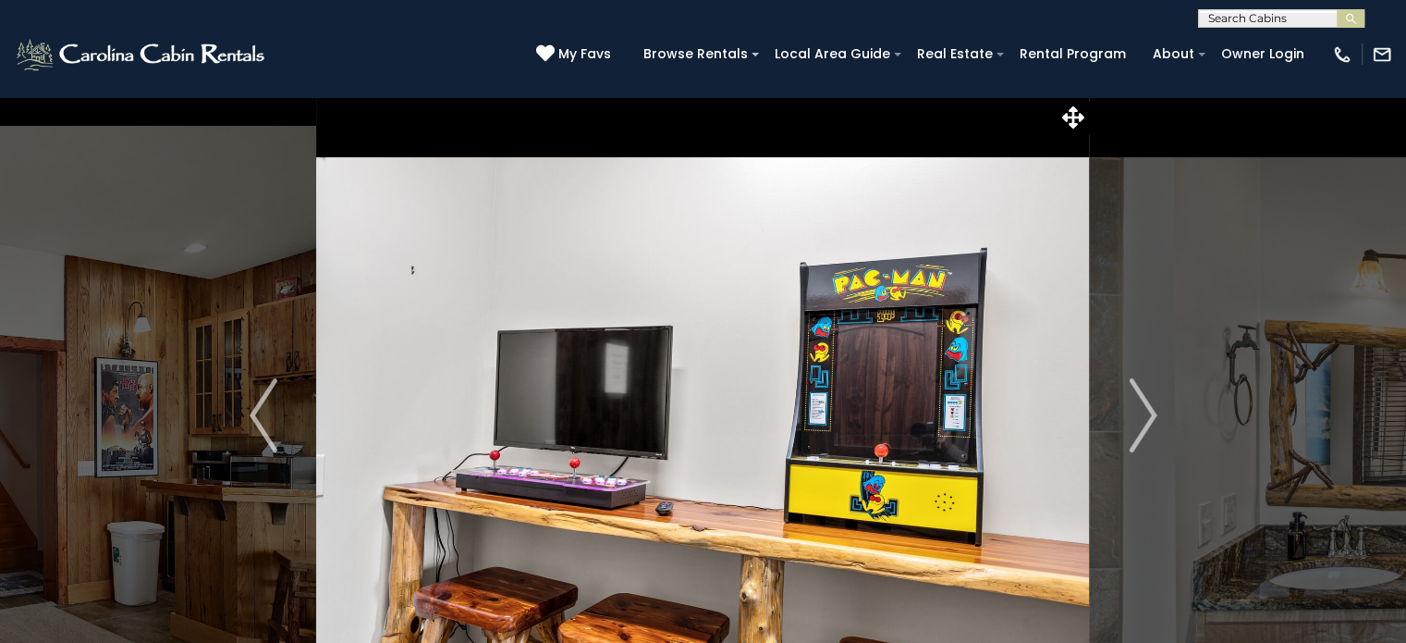
click at [1153, 412] on img "Next" at bounding box center [1143, 415] width 28 height 74
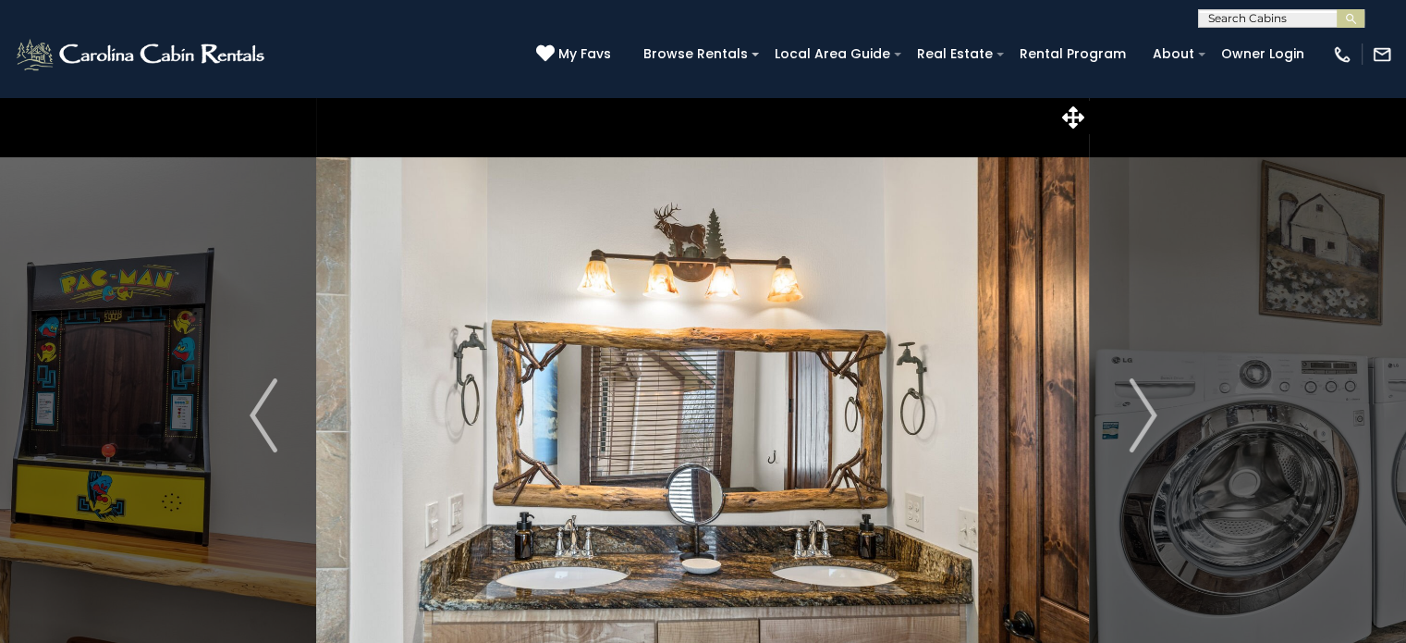
click at [1153, 412] on img "Next" at bounding box center [1143, 415] width 28 height 74
